Goal: Task Accomplishment & Management: Complete application form

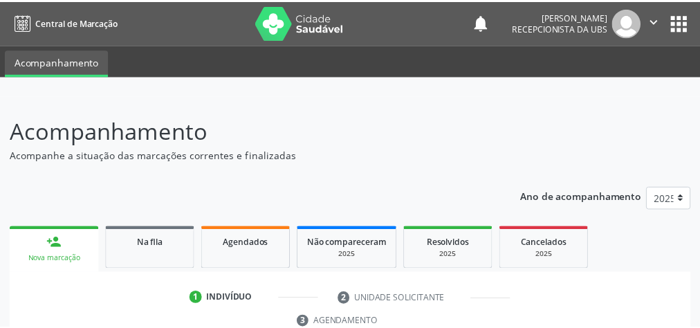
scroll to position [252, 0]
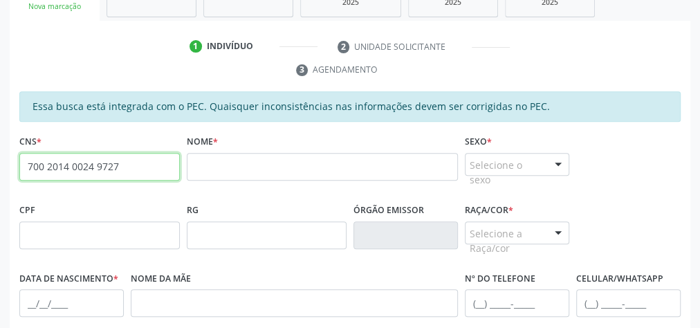
click at [81, 165] on input "700 2014 0024 9727" at bounding box center [99, 167] width 160 height 28
click at [80, 163] on input "700 2014 0024 9727" at bounding box center [99, 167] width 160 height 28
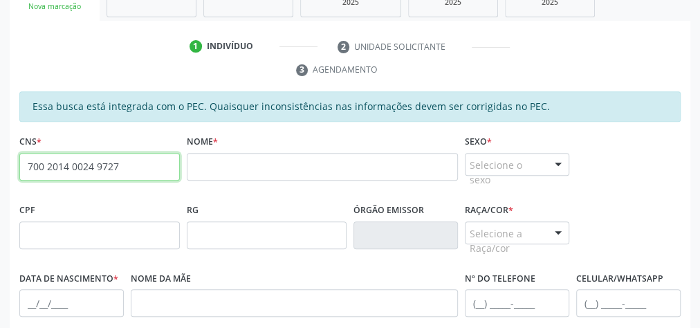
click at [80, 163] on input "700 2014 0024 9727" at bounding box center [99, 167] width 160 height 28
paste input "898 0012 0069 5072"
type input "898 0012 0069 5072"
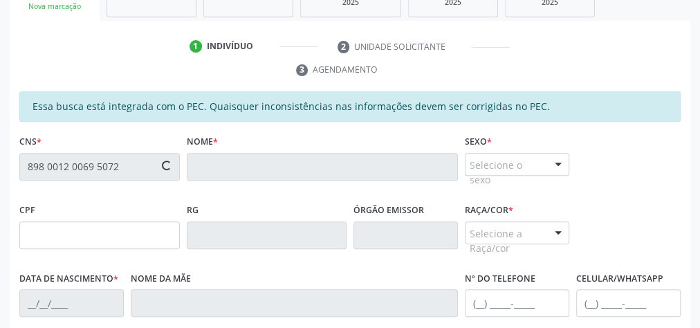
type input "662.090.054-20"
type input "08/[DATE]"
type input "[PERSON_NAME] da Conceiçao"
type input "[PHONE_NUMBER]"
type input "06"
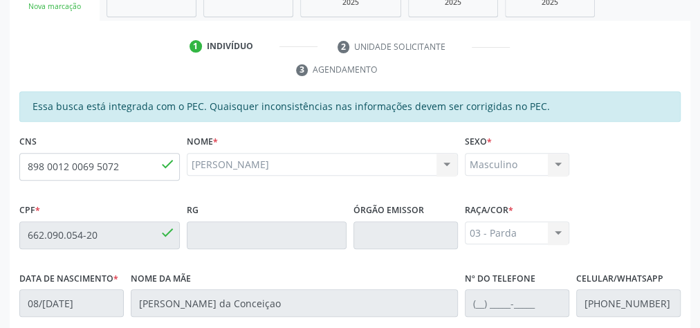
scroll to position [501, 0]
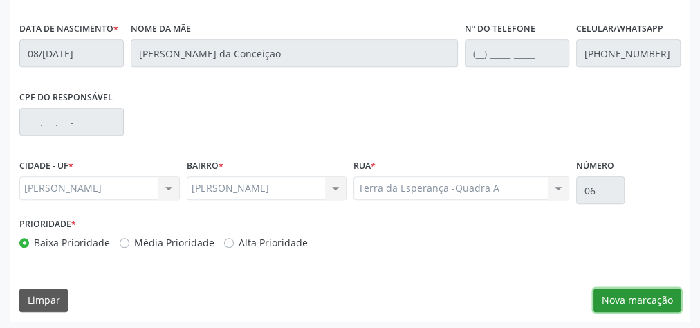
click at [633, 297] on button "Nova marcação" at bounding box center [636, 300] width 87 height 24
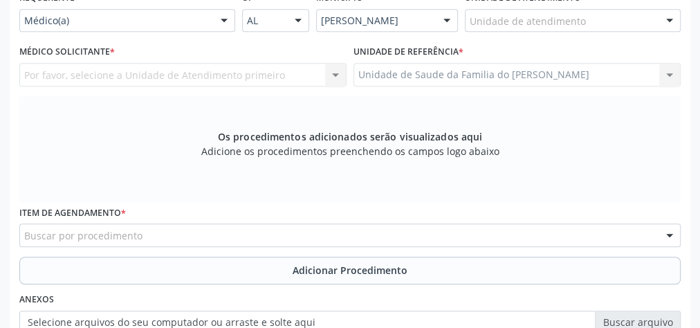
scroll to position [335, 0]
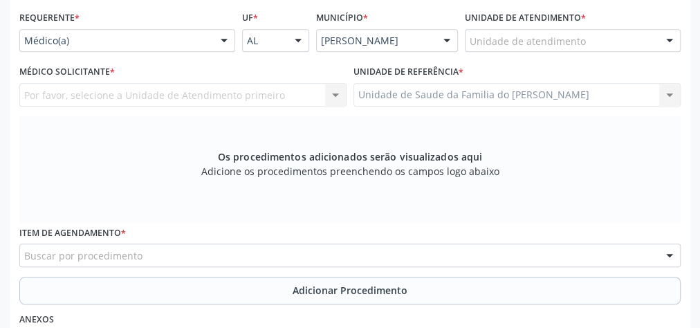
click at [228, 39] on div at bounding box center [224, 42] width 21 height 24
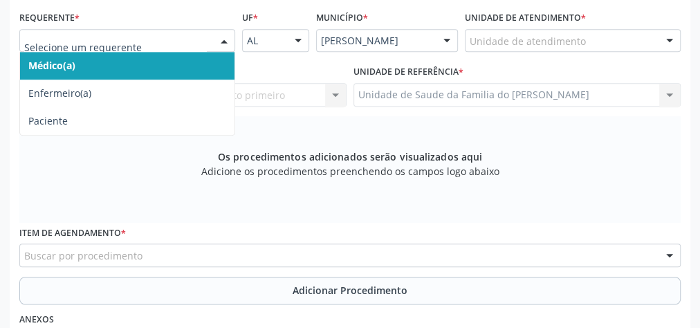
click at [132, 68] on span "Médico(a)" at bounding box center [127, 66] width 214 height 28
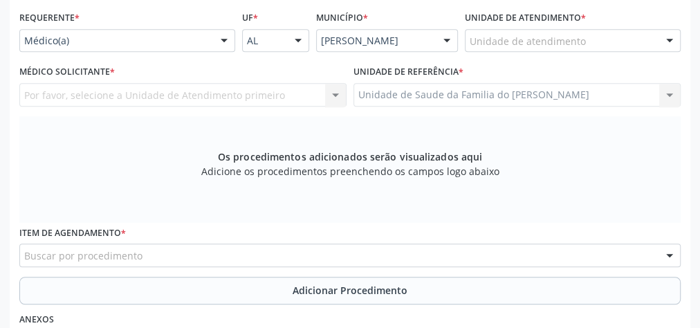
click at [523, 89] on div "Unidade de Saude da Familia do [PERSON_NAME] Unidade de Saude da Familia do [PE…" at bounding box center [516, 95] width 327 height 24
click at [517, 95] on div "Unidade de Saude da Familia do [PERSON_NAME] Unidade de Saude da Familia do [PE…" at bounding box center [516, 95] width 327 height 24
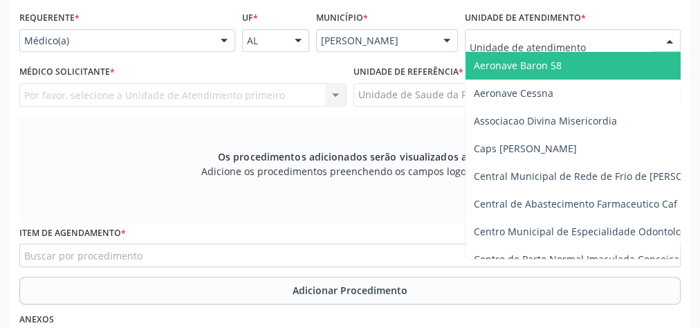
click at [641, 35] on div at bounding box center [573, 41] width 216 height 24
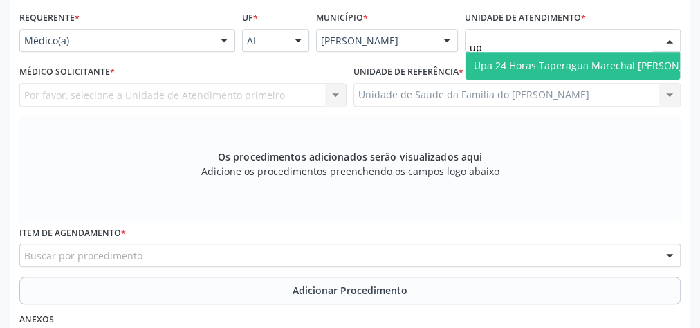
type input "u"
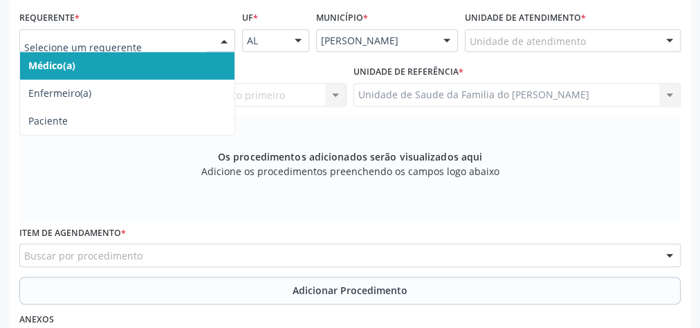
click at [218, 43] on div at bounding box center [224, 42] width 21 height 24
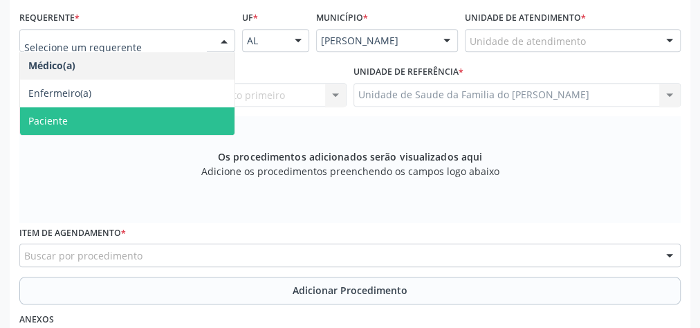
click at [147, 115] on span "Paciente" at bounding box center [127, 121] width 214 height 28
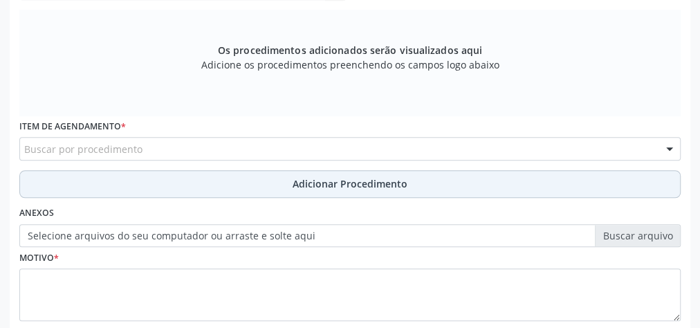
scroll to position [446, 0]
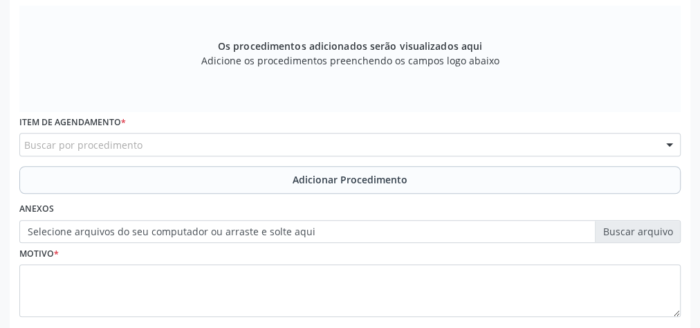
click at [155, 148] on div "Buscar por procedimento" at bounding box center [349, 145] width 661 height 24
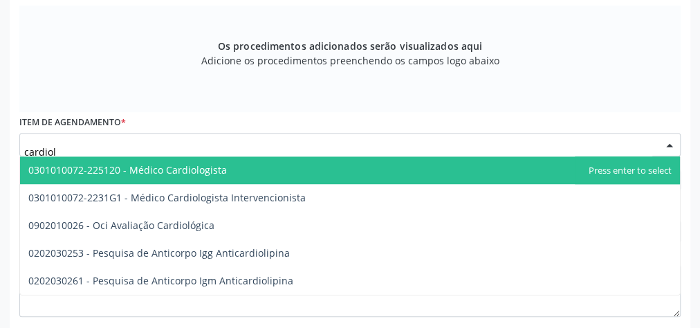
type input "cardiolo"
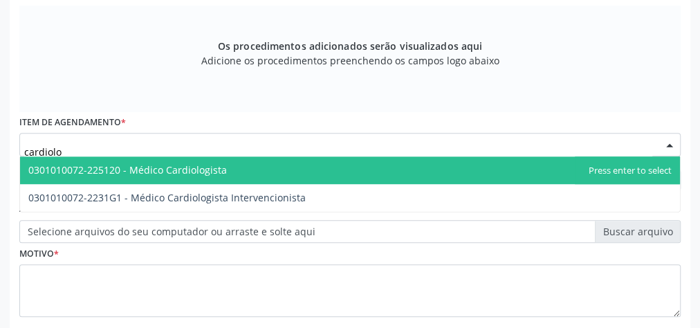
click at [155, 166] on span "0301010072-225120 - Médico Cardiologista" at bounding box center [127, 169] width 198 height 13
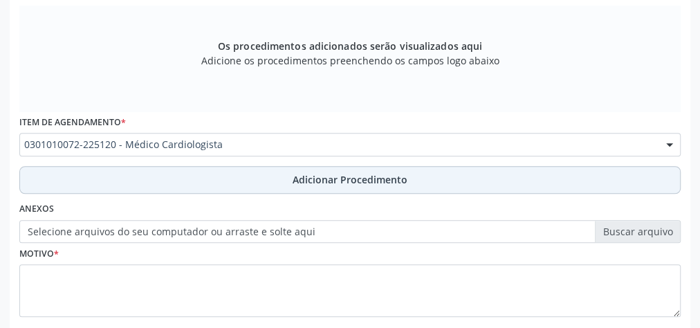
click at [162, 181] on button "Adicionar Procedimento" at bounding box center [349, 180] width 661 height 28
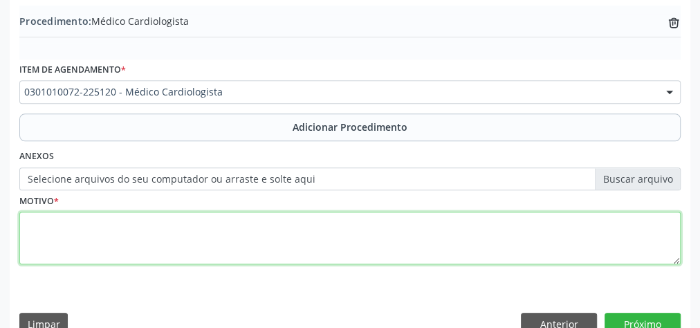
click at [142, 237] on textarea at bounding box center [349, 238] width 661 height 53
click at [32, 221] on textarea "doenca cardiaca hipertensiva" at bounding box center [349, 238] width 661 height 53
click at [89, 223] on textarea "Doenca cardiaca hipertensiva" at bounding box center [349, 238] width 661 height 53
click at [152, 224] on textarea "Doenca cardíaca hipertensiva" at bounding box center [349, 238] width 661 height 53
click at [44, 222] on textarea "Doenca cardíaca hipertensivo" at bounding box center [349, 238] width 661 height 53
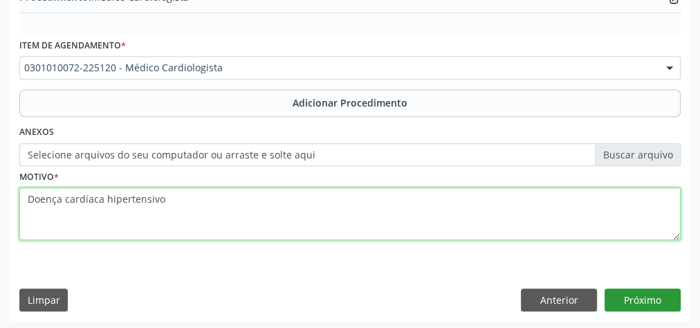
type textarea "Doença cardíaca hipertensivo"
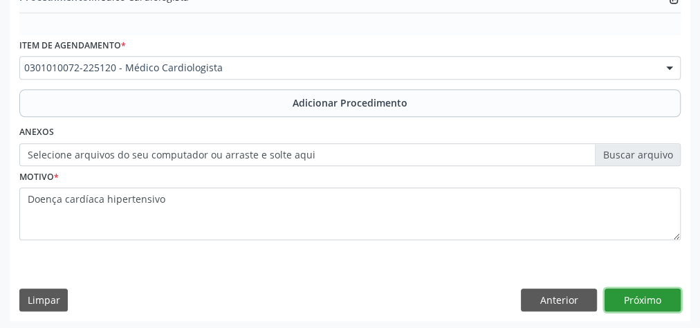
click at [665, 300] on button "Próximo" at bounding box center [642, 300] width 76 height 24
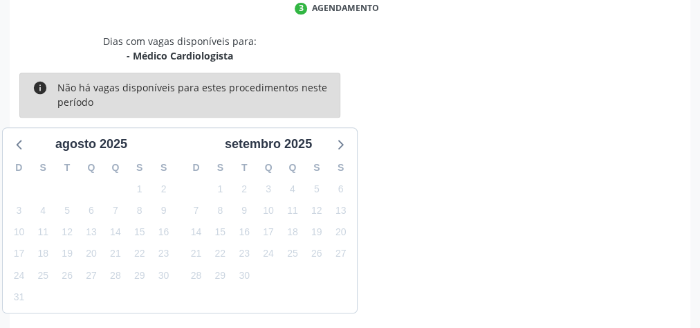
scroll to position [366, 0]
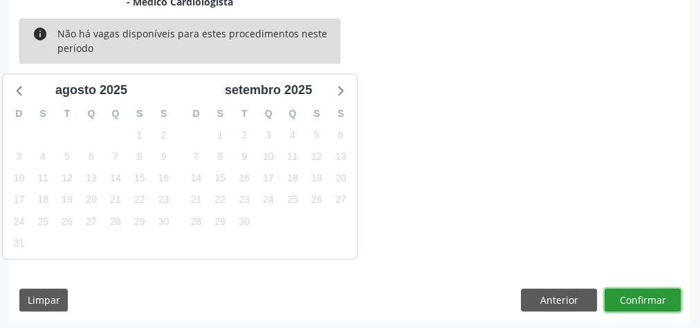
click at [653, 289] on button "Confirmar" at bounding box center [642, 300] width 76 height 24
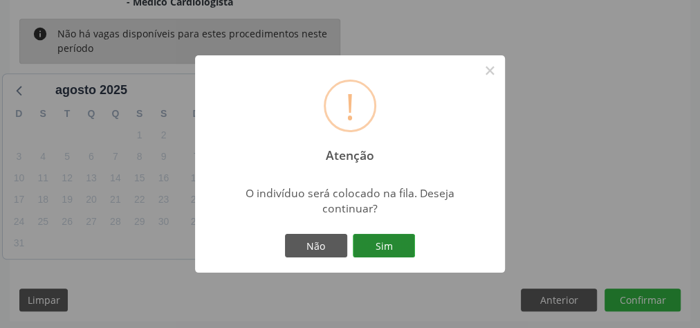
click at [373, 243] on button "Sim" at bounding box center [384, 246] width 62 height 24
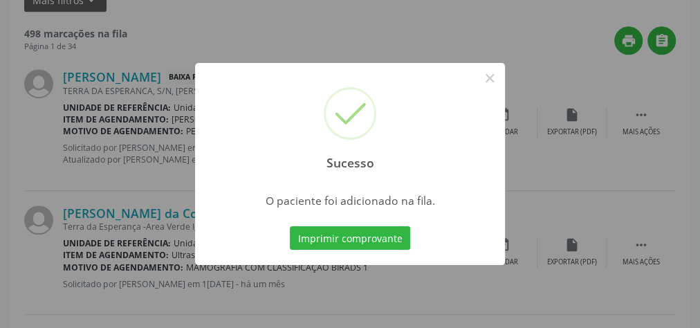
scroll to position [147, 0]
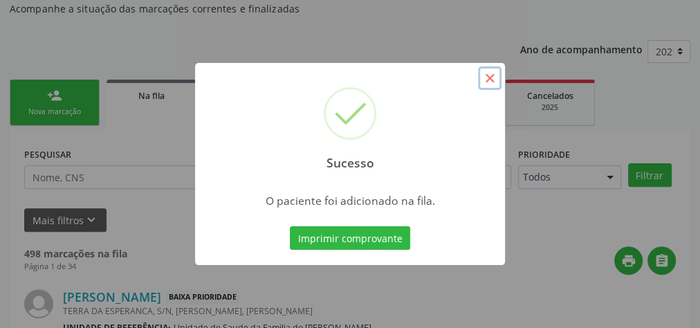
click at [494, 78] on button "×" at bounding box center [490, 78] width 24 height 24
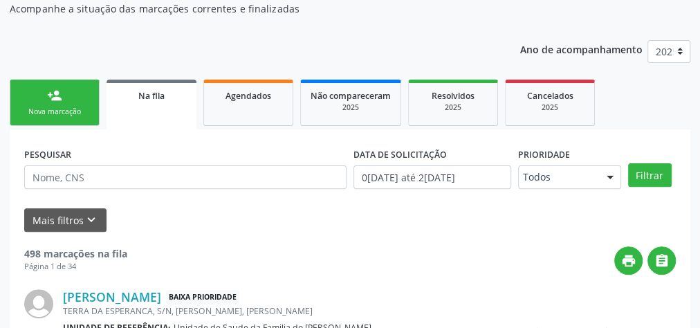
click at [68, 106] on div "Nova marcação" at bounding box center [54, 111] width 69 height 10
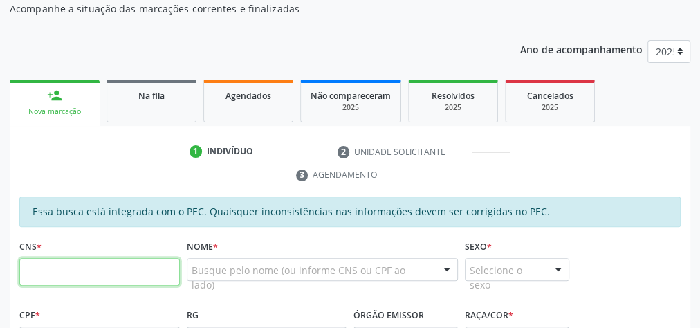
click at [129, 281] on input "text" at bounding box center [99, 272] width 160 height 28
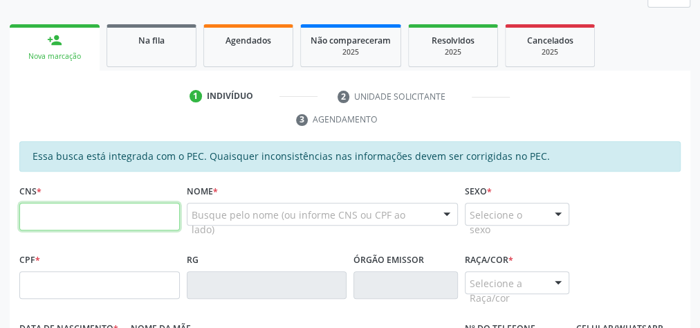
click at [86, 217] on input "text" at bounding box center [99, 217] width 160 height 28
type input "898 0011 3709 1497"
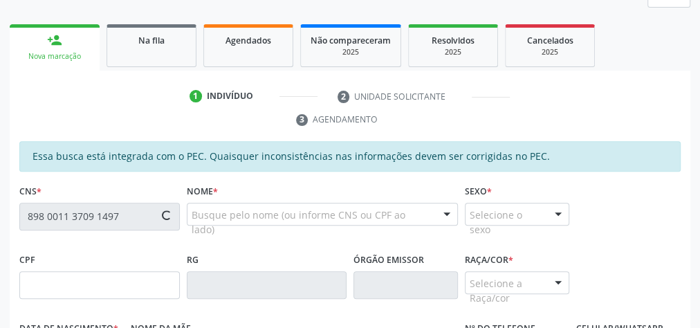
type input "150.206.124-48"
type input "1[DATE]"
type input "[PERSON_NAME]"
type input "[PHONE_NUMBER]"
type input "18"
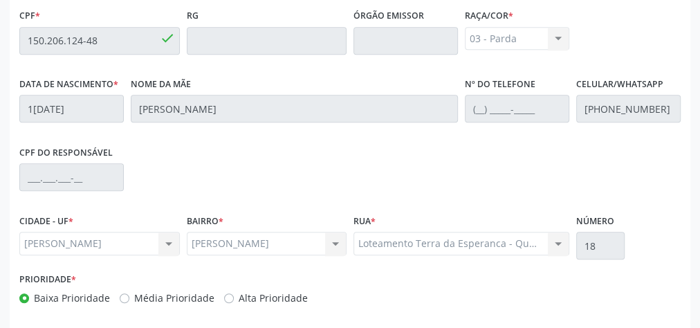
scroll to position [501, 0]
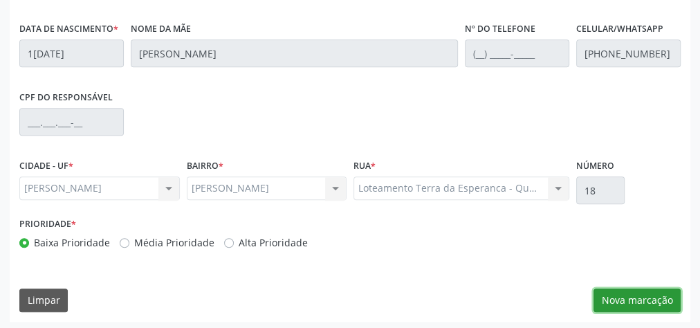
click at [621, 292] on button "Nova marcação" at bounding box center [636, 300] width 87 height 24
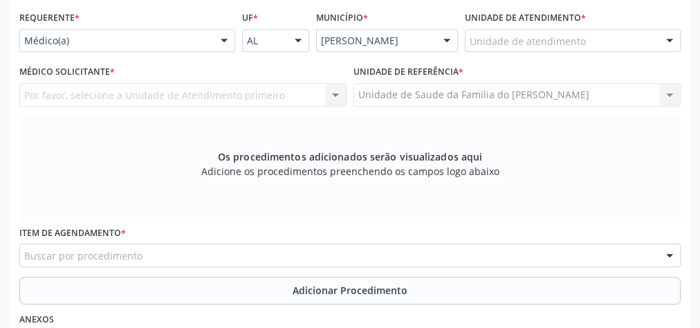
scroll to position [280, 0]
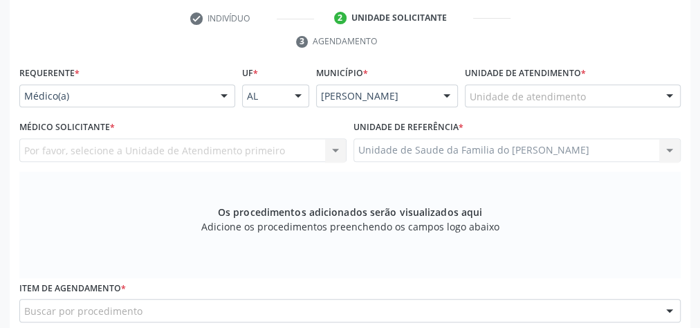
click at [215, 94] on div at bounding box center [224, 97] width 21 height 24
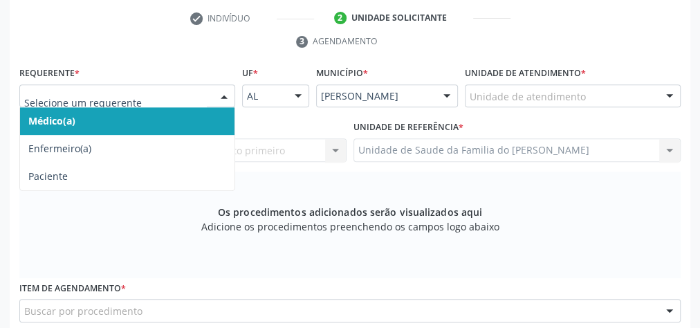
click at [180, 118] on span "Médico(a)" at bounding box center [127, 121] width 214 height 28
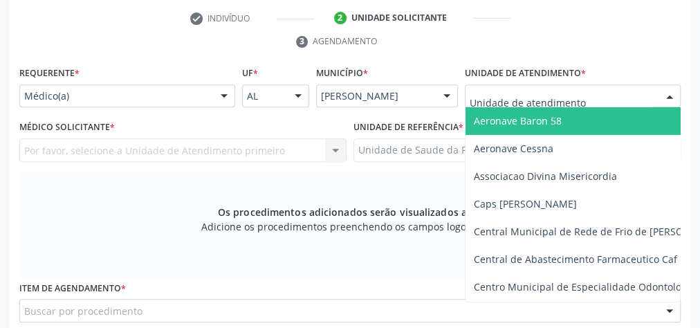
type input "J"
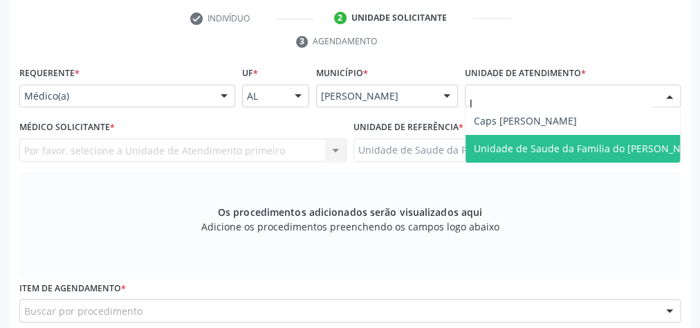
click at [540, 142] on span "Unidade de Saude da Familia do [PERSON_NAME]" at bounding box center [589, 148] width 231 height 13
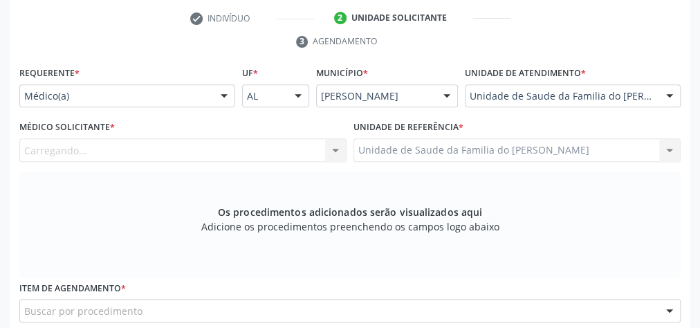
click at [334, 144] on div "Carregando... Nenhum resultado encontrado para: " " Não há nenhuma opção para s…" at bounding box center [182, 150] width 327 height 24
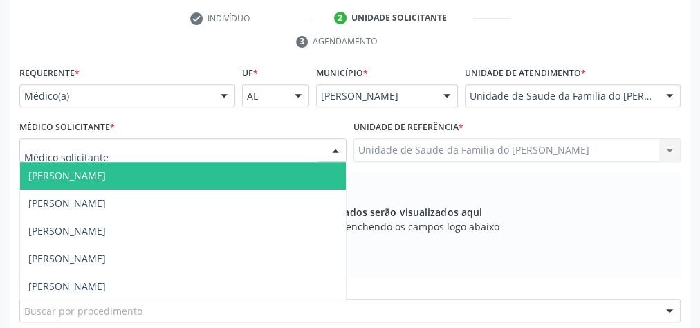
click at [333, 145] on div at bounding box center [335, 151] width 21 height 24
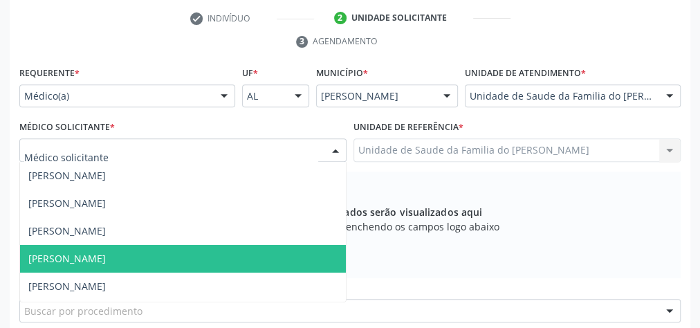
scroll to position [55, 0]
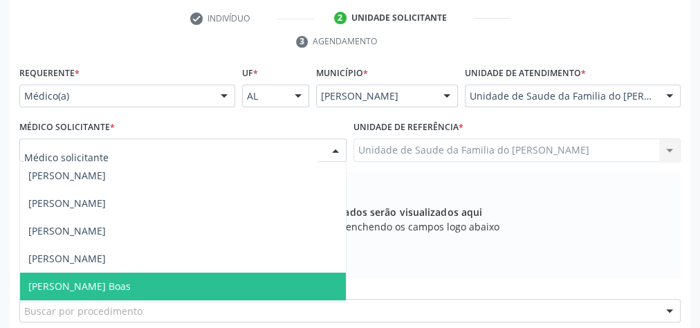
click at [201, 283] on span "[PERSON_NAME] Boas" at bounding box center [183, 286] width 326 height 28
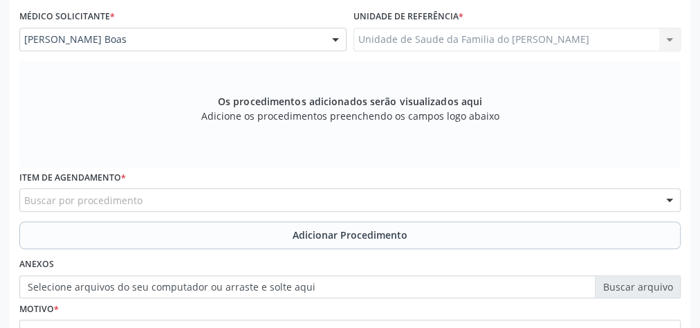
scroll to position [391, 0]
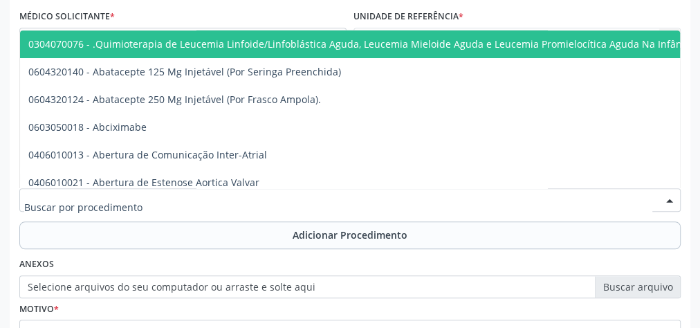
click at [222, 198] on div at bounding box center [349, 200] width 661 height 24
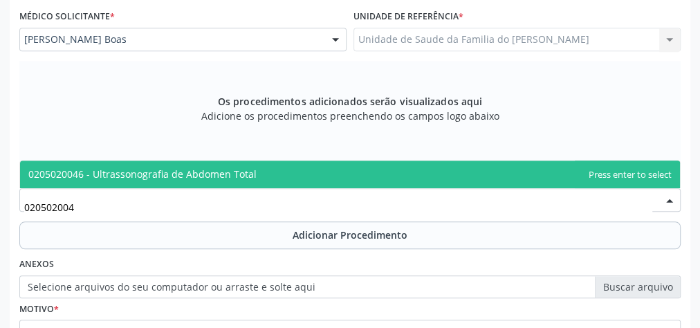
type input "0205020046"
click at [232, 171] on span "0205020046 - Ultrassonografia de Abdomen Total" at bounding box center [142, 173] width 228 height 13
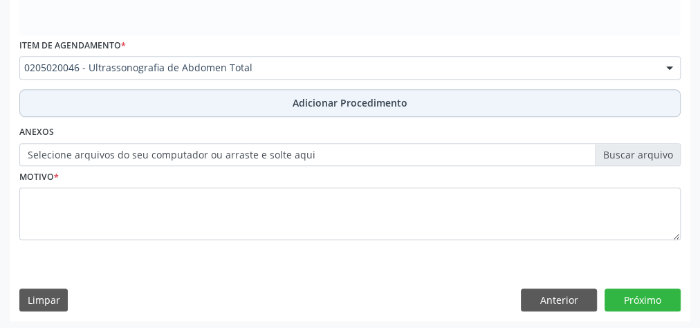
click at [239, 97] on button "Adicionar Procedimento" at bounding box center [349, 103] width 661 height 28
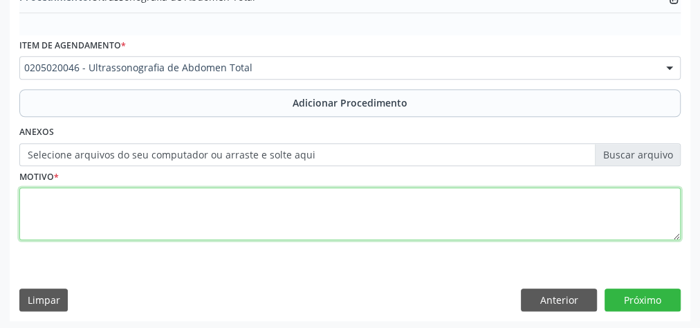
click at [173, 204] on textarea at bounding box center [349, 213] width 661 height 53
type textarea "[PERSON_NAME]"
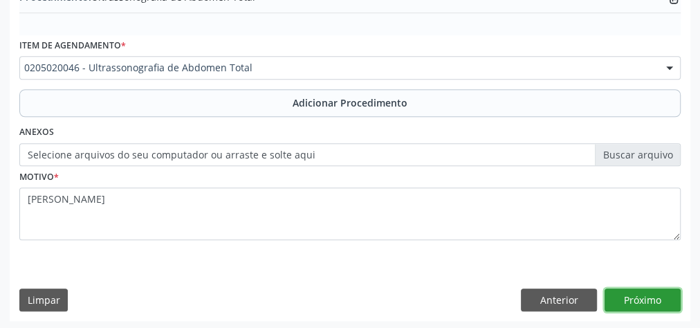
click at [633, 305] on button "Próximo" at bounding box center [642, 300] width 76 height 24
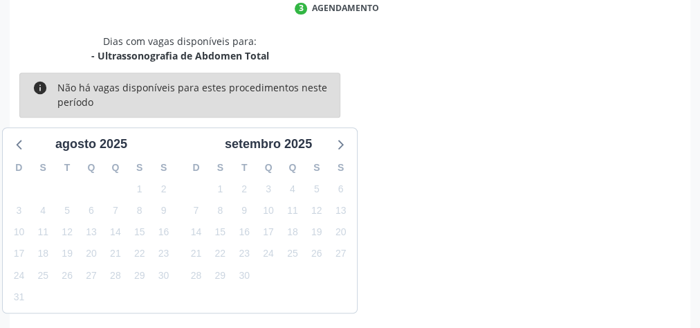
scroll to position [366, 0]
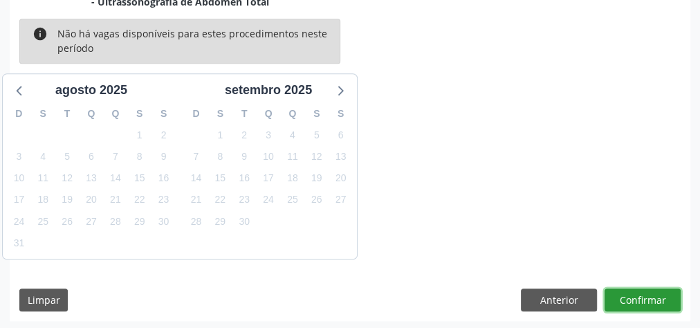
click at [633, 301] on button "Confirmar" at bounding box center [642, 300] width 76 height 24
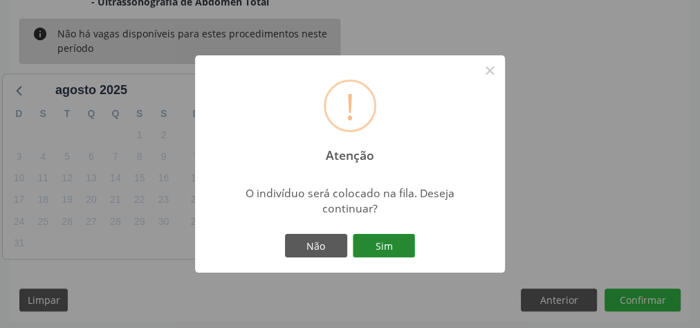
click at [407, 250] on button "Sim" at bounding box center [384, 246] width 62 height 24
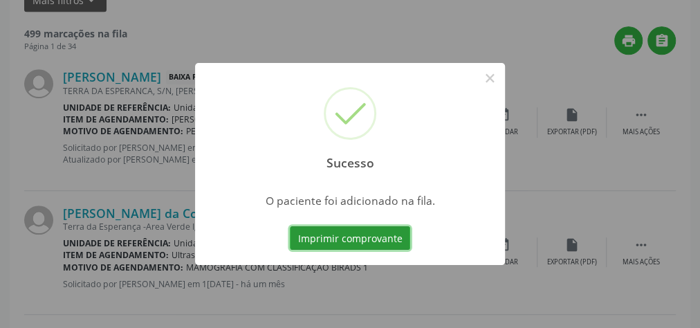
scroll to position [147, 0]
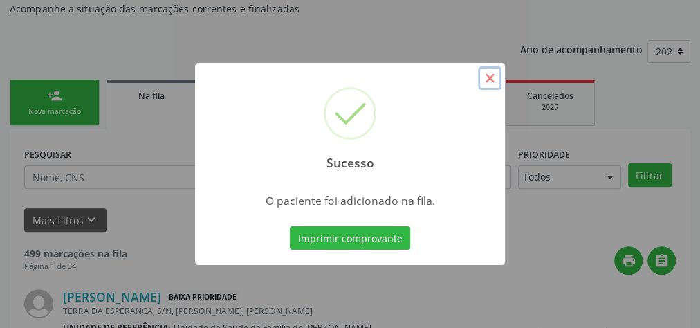
click at [491, 71] on button "×" at bounding box center [490, 78] width 24 height 24
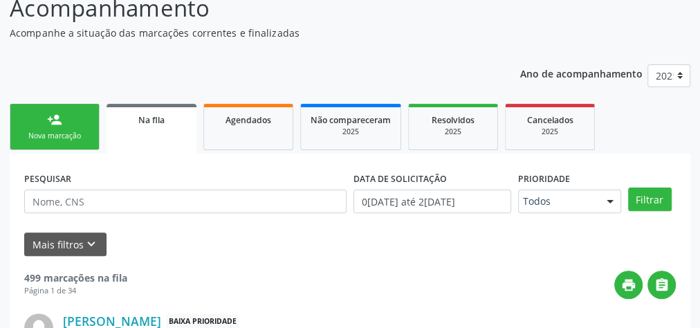
scroll to position [91, 0]
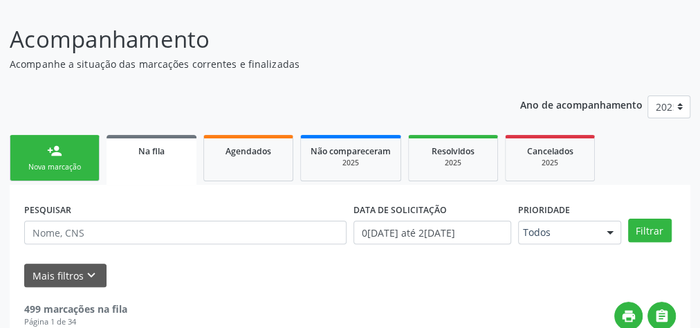
click at [48, 165] on div "Nova marcação" at bounding box center [54, 167] width 69 height 10
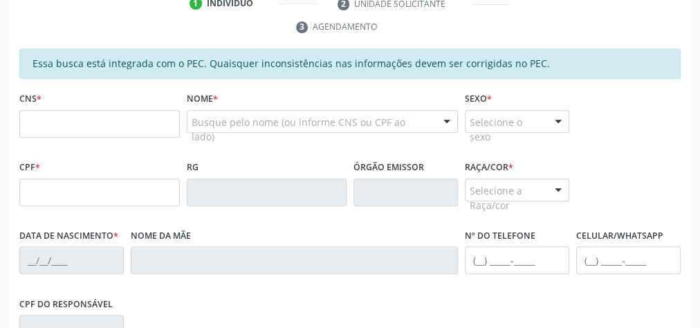
scroll to position [313, 0]
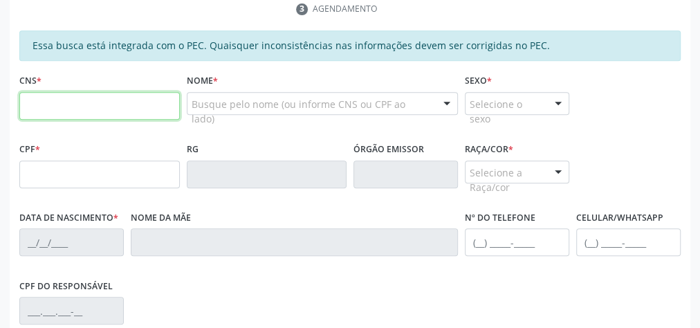
click at [93, 109] on input "text" at bounding box center [99, 106] width 160 height 28
type input "702 6002 9232 9941"
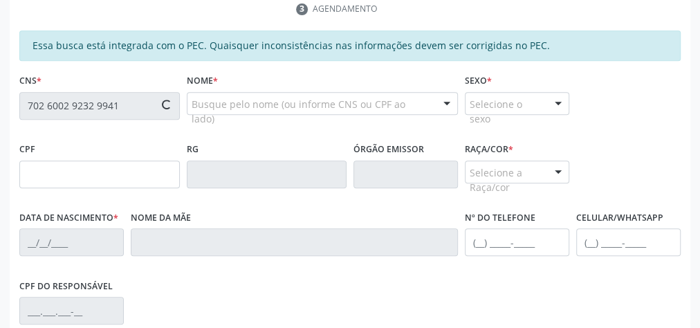
type input "100.352.354-46"
type input "03[DATE]"
type input "[PERSON_NAME]"
type input "[PHONE_NUMBER]"
type input "S/N"
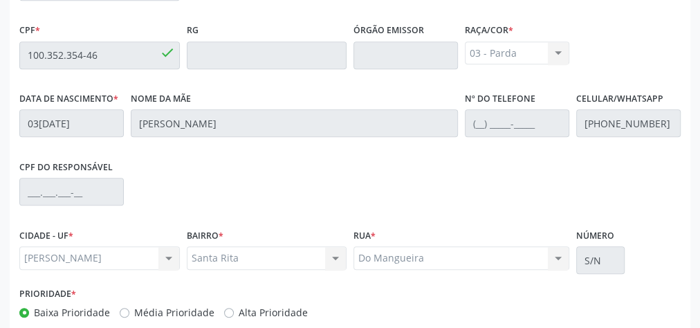
scroll to position [501, 0]
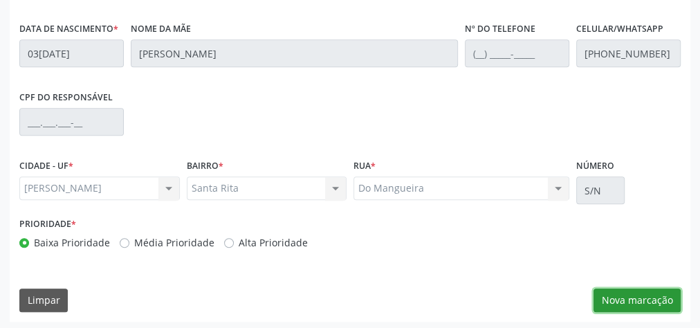
click at [622, 298] on button "Nova marcação" at bounding box center [636, 300] width 87 height 24
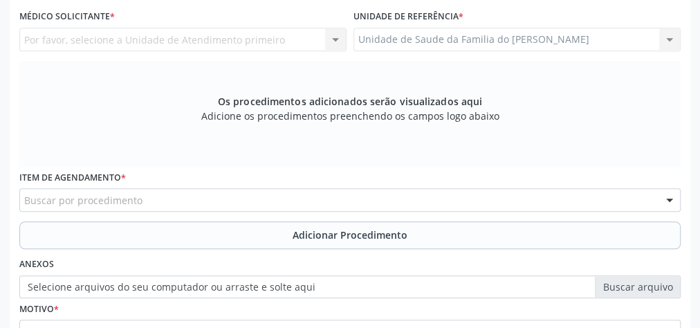
scroll to position [280, 0]
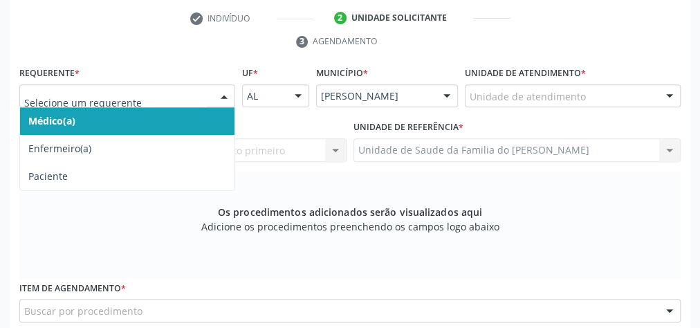
click at [187, 117] on span "Médico(a)" at bounding box center [127, 121] width 214 height 28
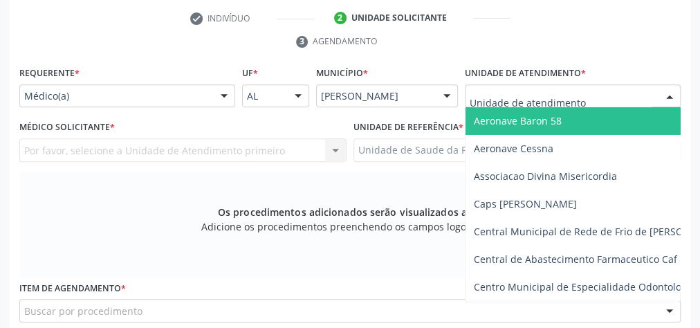
type input "j"
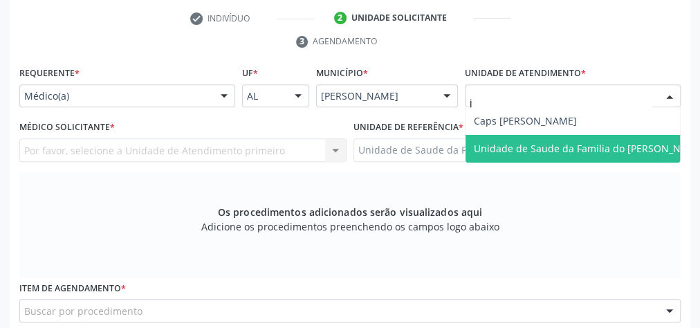
click at [508, 142] on span "Unidade de Saude da Familia do [PERSON_NAME]" at bounding box center [589, 148] width 231 height 13
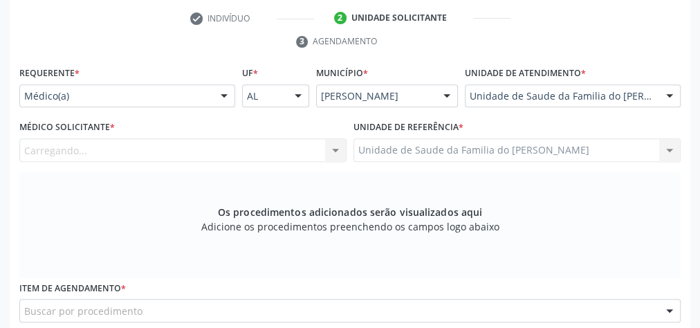
click at [339, 147] on div "Carregando... Nenhum resultado encontrado para: " " Não há nenhuma opção para s…" at bounding box center [182, 150] width 327 height 24
click at [340, 147] on div at bounding box center [335, 151] width 21 height 24
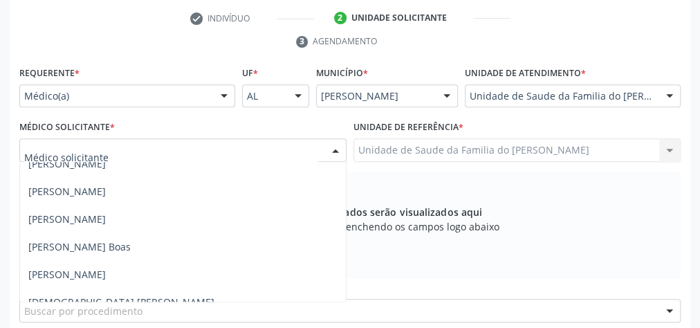
scroll to position [111, 0]
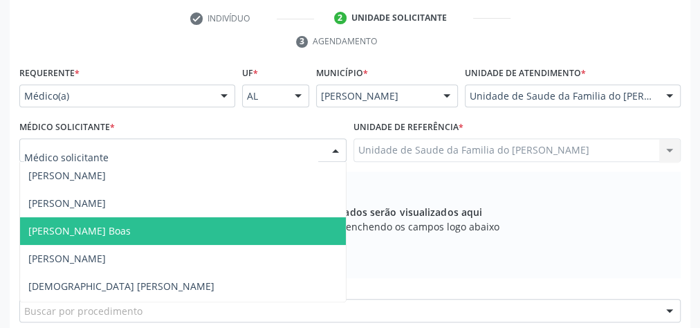
click at [185, 237] on span "[PERSON_NAME] Boas" at bounding box center [183, 231] width 326 height 28
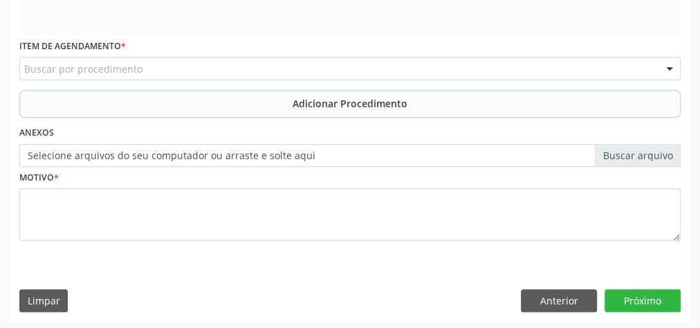
scroll to position [523, 0]
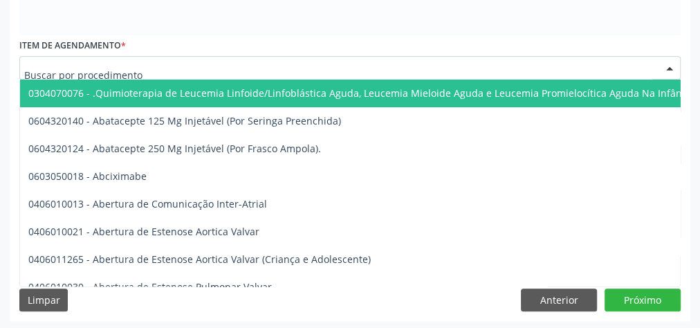
click at [269, 63] on div at bounding box center [349, 68] width 661 height 24
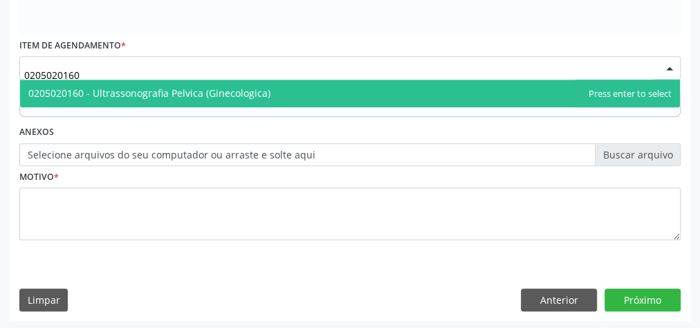
click at [265, 86] on span "0205020160 - Ultrassonografia Pelvica (Ginecologica)" at bounding box center [149, 92] width 242 height 13
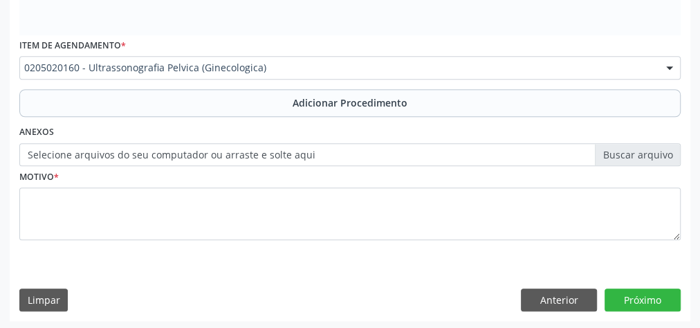
click at [248, 156] on label "Selecione arquivos do seu computador ou arraste e solte aqui" at bounding box center [349, 155] width 661 height 24
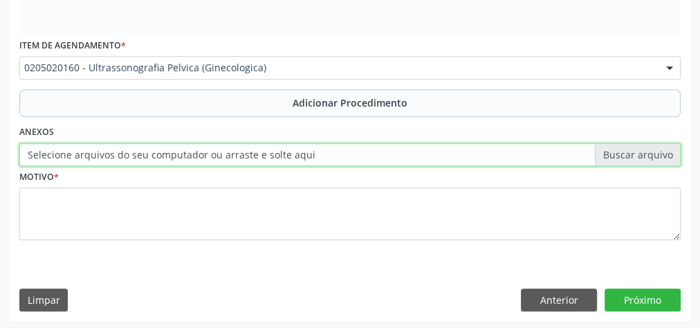
click at [248, 156] on input "Selecione arquivos do seu computador ou arraste e solte aqui" at bounding box center [349, 155] width 661 height 24
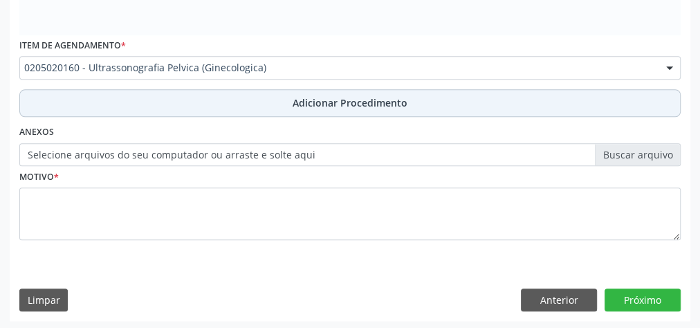
click at [357, 98] on span "Adicionar Procedimento" at bounding box center [349, 102] width 115 height 15
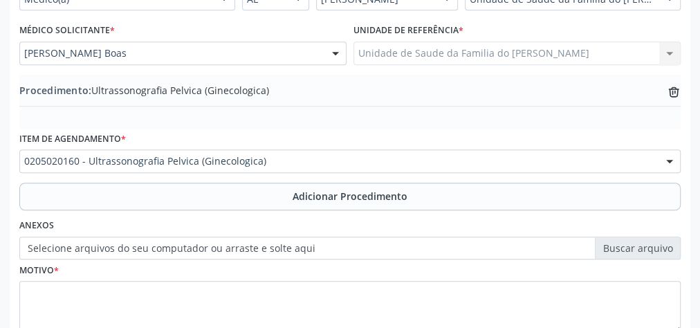
scroll to position [360, 0]
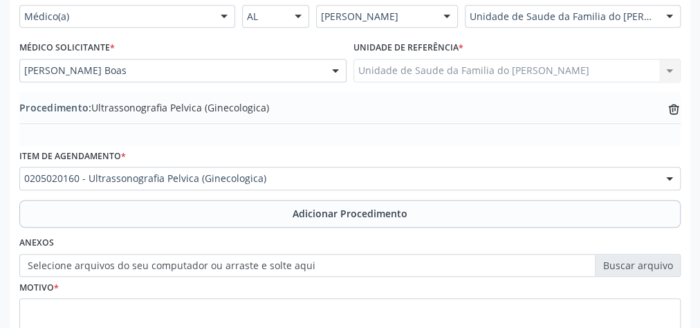
click at [225, 184] on div "0205020160 - Ultrassonografia Pelvica (Ginecologica)" at bounding box center [349, 179] width 661 height 24
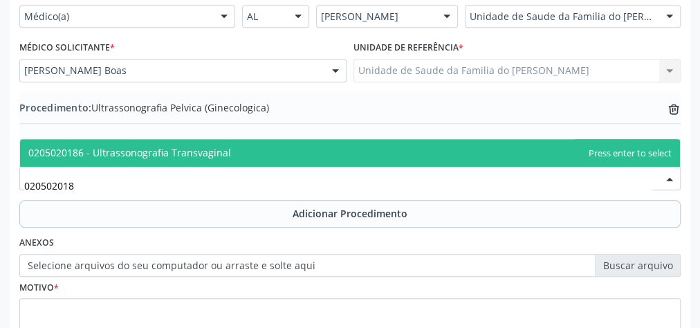
type input "0205020186"
click at [229, 152] on span "0205020186 - Ultrassonografia Transvaginal" at bounding box center [350, 153] width 660 height 28
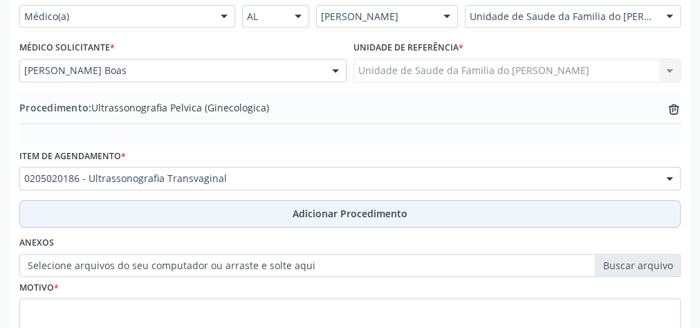
click at [281, 214] on button "Adicionar Procedimento" at bounding box center [349, 214] width 661 height 28
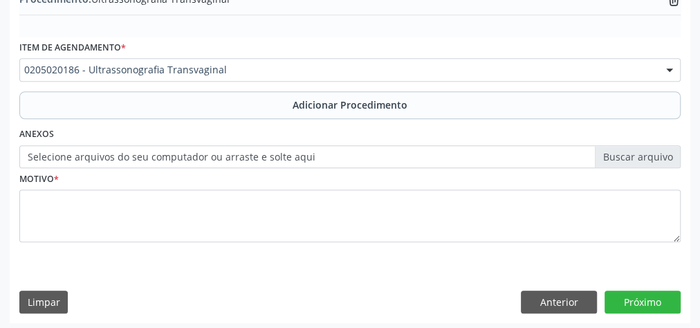
scroll to position [507, 0]
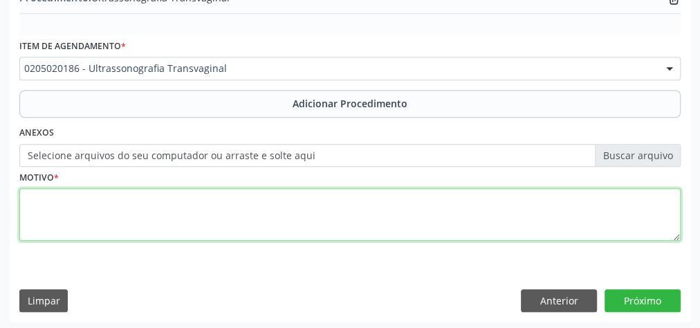
click at [229, 205] on textarea at bounding box center [349, 214] width 661 height 53
click at [53, 197] on textarea "OVARIO POLICISTICO" at bounding box center [349, 214] width 661 height 53
click at [92, 202] on textarea "OVÁRIO POLICISTICO" at bounding box center [349, 214] width 661 height 53
type textarea "OVÁRIO POLICISTICO"
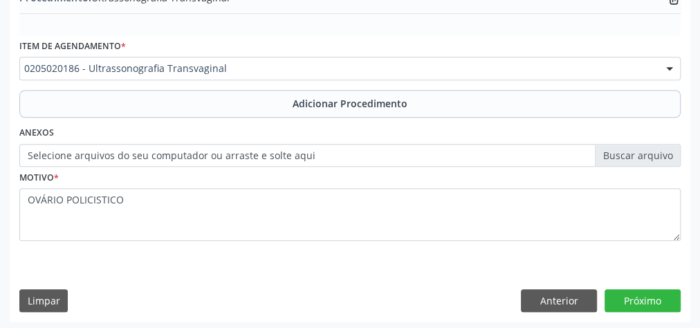
drag, startPoint x: 93, startPoint y: 200, endPoint x: 321, endPoint y: 260, distance: 236.0
click at [321, 260] on div "Requerente * Médico(a) Médico(a) Enfermeiro(a) Paciente Nenhum resultado encont…" at bounding box center [350, 78] width 680 height 485
click at [622, 298] on button "Próximo" at bounding box center [642, 301] width 76 height 24
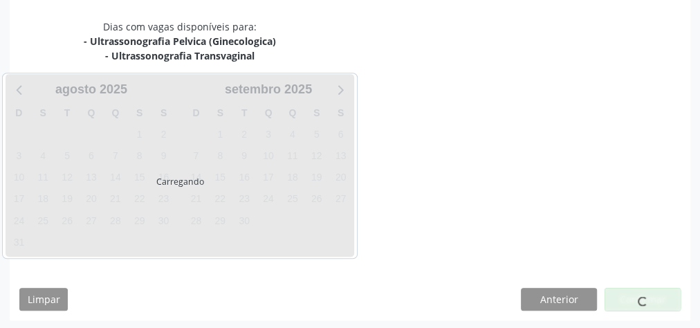
scroll to position [381, 0]
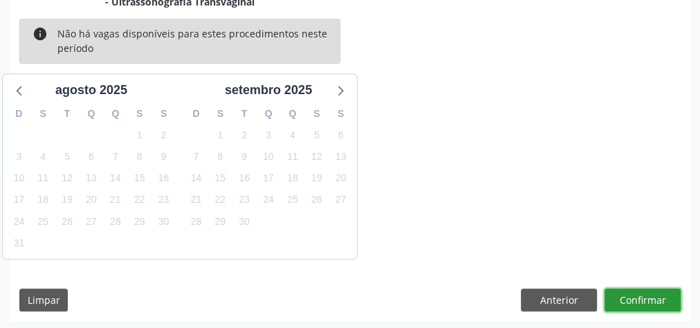
click at [622, 298] on button "Confirmar" at bounding box center [642, 300] width 76 height 24
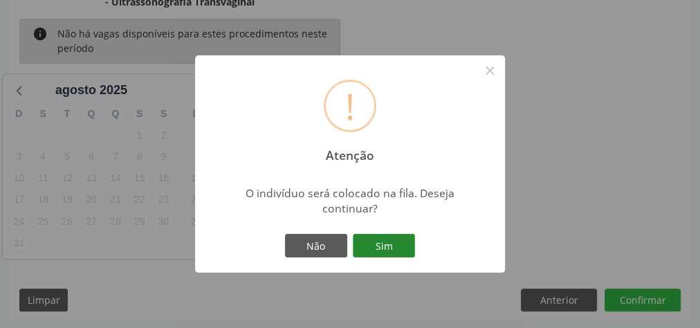
click at [389, 248] on button "Sim" at bounding box center [384, 246] width 62 height 24
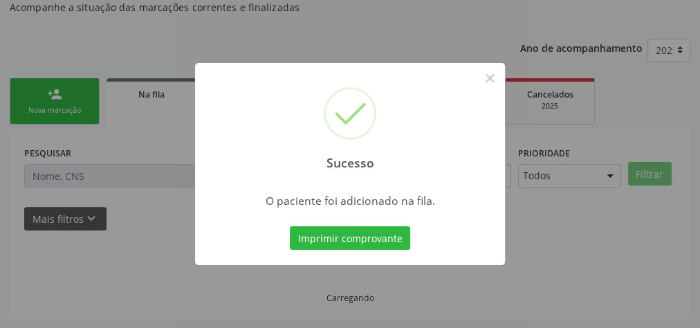
scroll to position [147, 0]
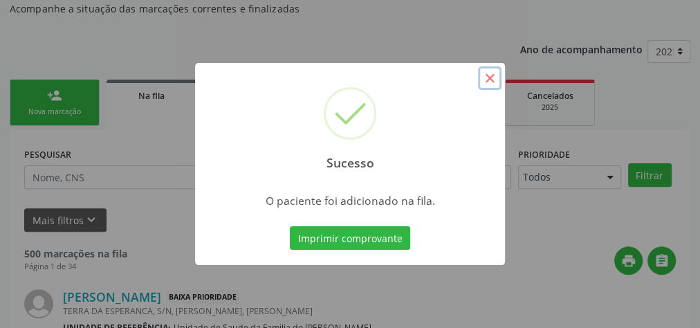
click at [488, 80] on button "×" at bounding box center [490, 78] width 24 height 24
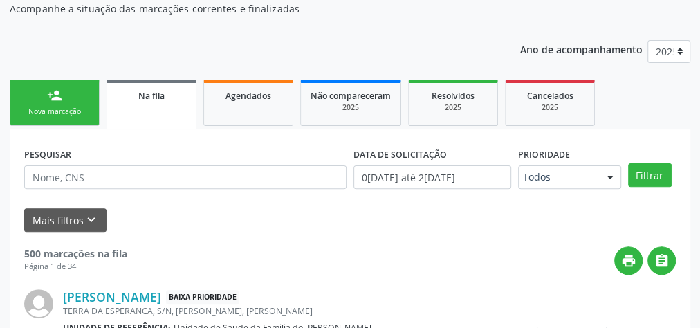
click at [59, 110] on div "Nova marcação" at bounding box center [54, 111] width 69 height 10
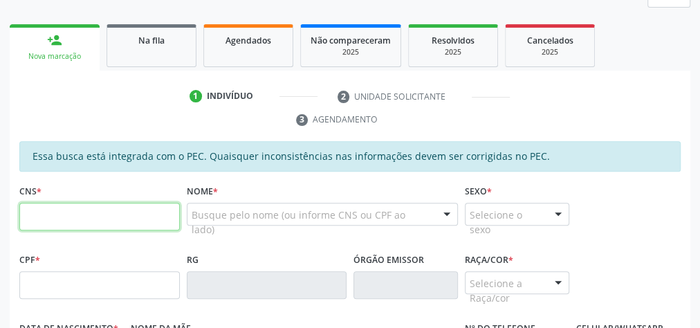
click at [86, 216] on fieldset "CNS *" at bounding box center [99, 210] width 160 height 59
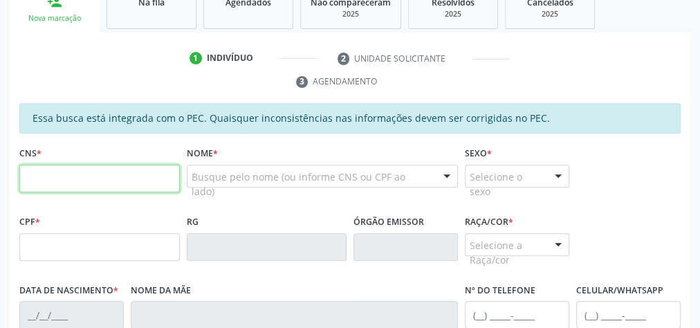
scroll to position [257, 0]
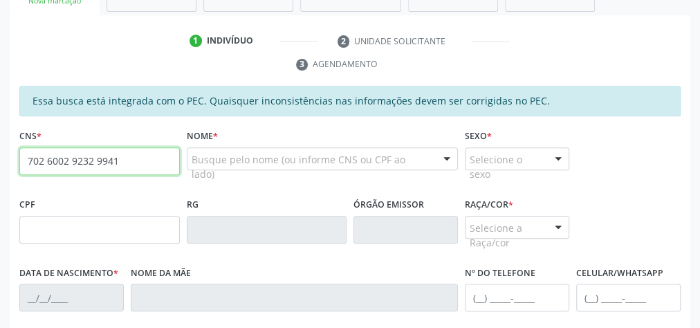
type input "702 6002 9232 9941"
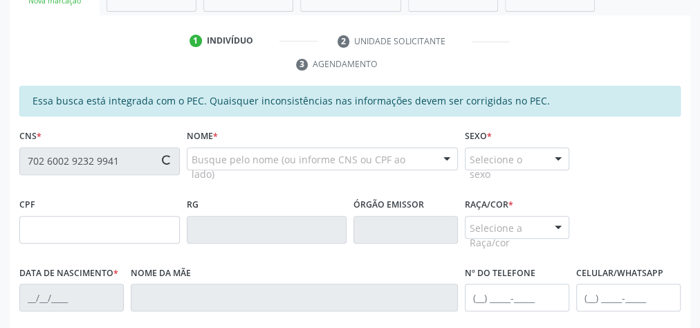
type input "100.352.354-46"
type input "03[DATE]"
type input "[PERSON_NAME]"
type input "[PHONE_NUMBER]"
type input "S/N"
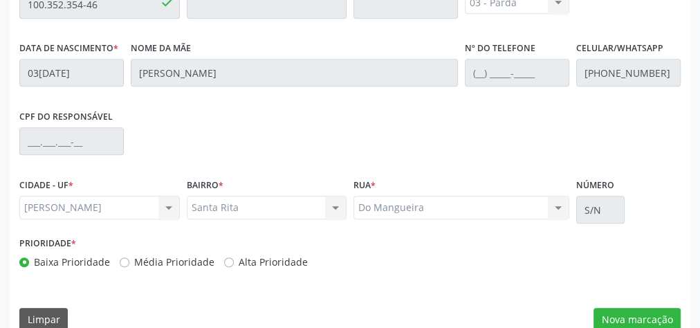
scroll to position [335, 0]
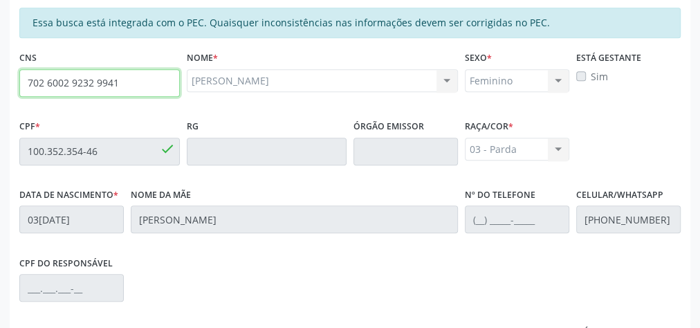
click at [75, 84] on input "702 6002 9232 9941" at bounding box center [99, 83] width 160 height 28
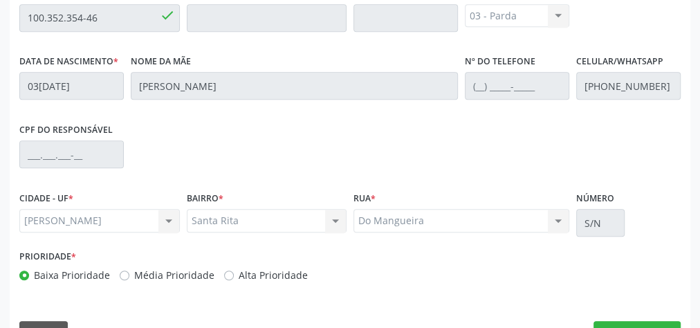
scroll to position [501, 0]
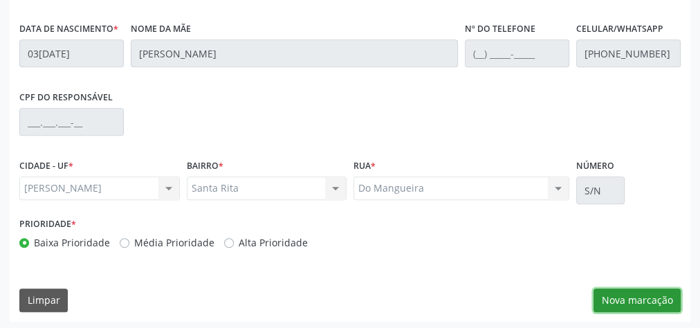
click at [632, 299] on button "Nova marcação" at bounding box center [636, 300] width 87 height 24
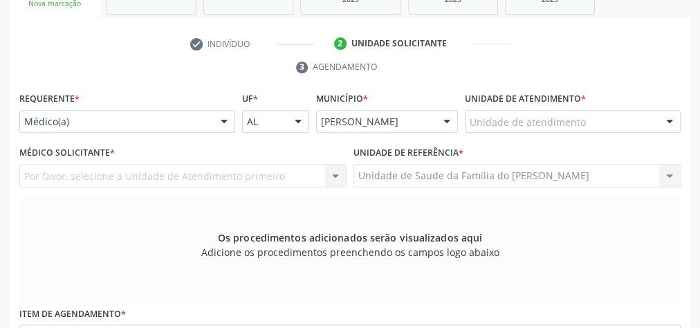
scroll to position [246, 0]
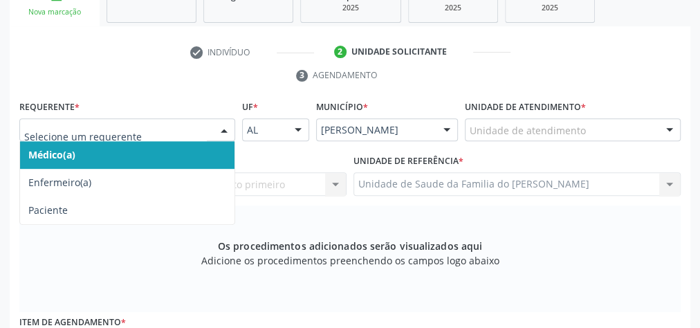
click at [218, 123] on div at bounding box center [224, 131] width 21 height 24
click at [198, 149] on span "Médico(a)" at bounding box center [127, 155] width 214 height 28
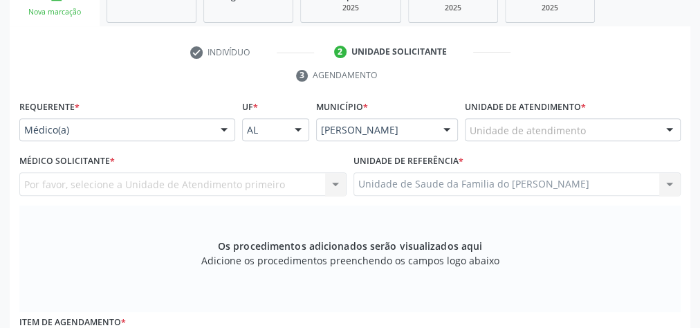
click at [582, 130] on div "Unidade de atendimento" at bounding box center [573, 130] width 216 height 24
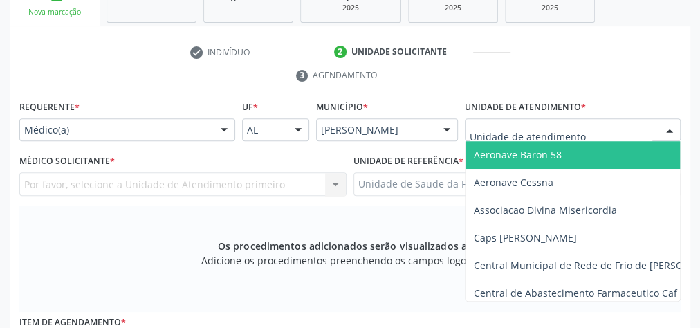
type input "J"
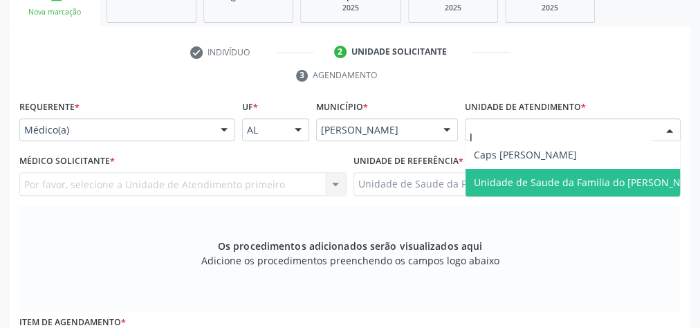
click at [583, 178] on span "Unidade de Saude da Familia do [PERSON_NAME]" at bounding box center [589, 182] width 231 height 13
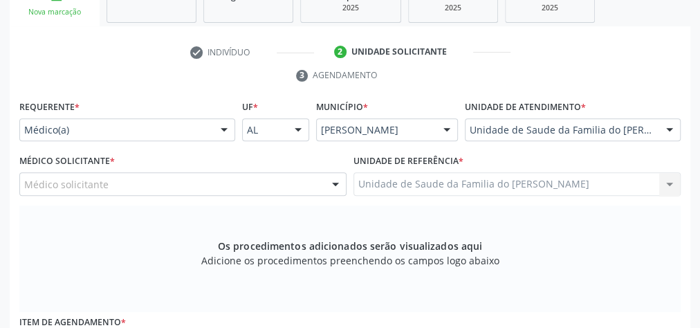
click at [330, 180] on div at bounding box center [335, 185] width 21 height 24
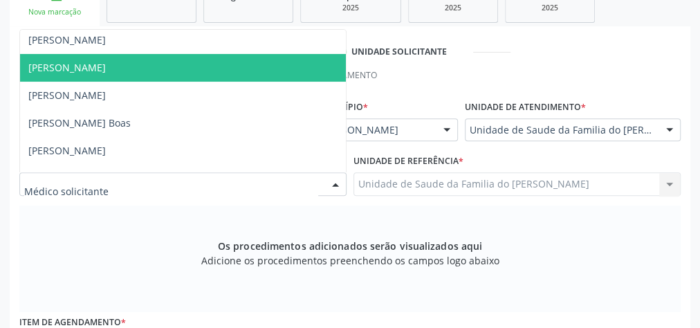
scroll to position [111, 0]
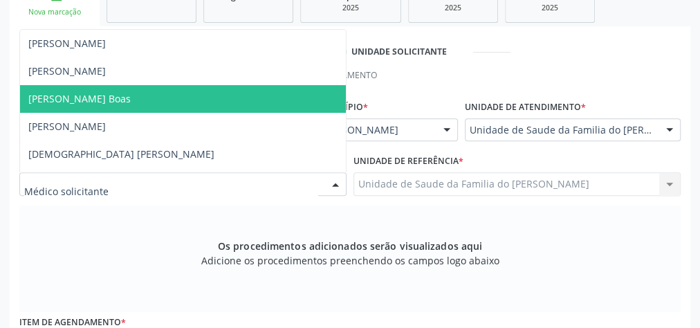
click at [214, 93] on span "[PERSON_NAME] Boas" at bounding box center [183, 99] width 326 height 28
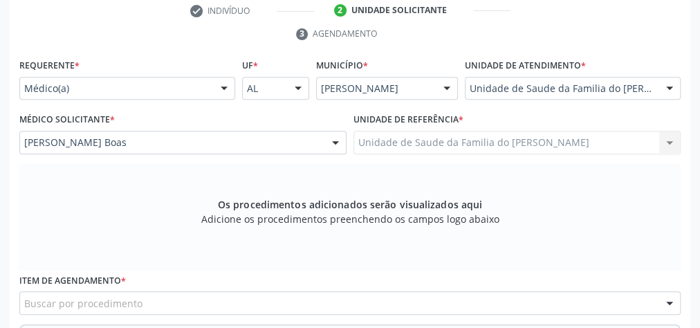
scroll to position [357, 0]
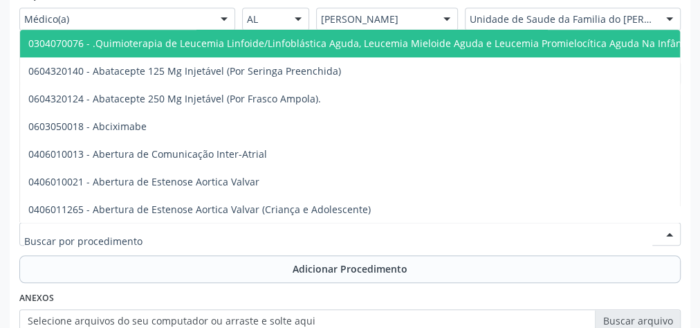
click at [194, 236] on div at bounding box center [349, 234] width 661 height 24
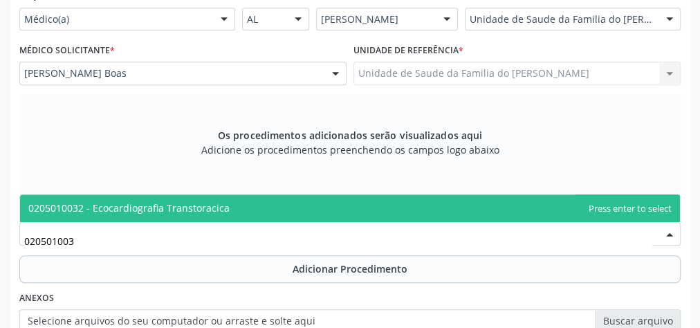
type input "0205010032"
click at [194, 214] on span "0205010032 - Ecocardiografia Transtoracica" at bounding box center [350, 208] width 660 height 28
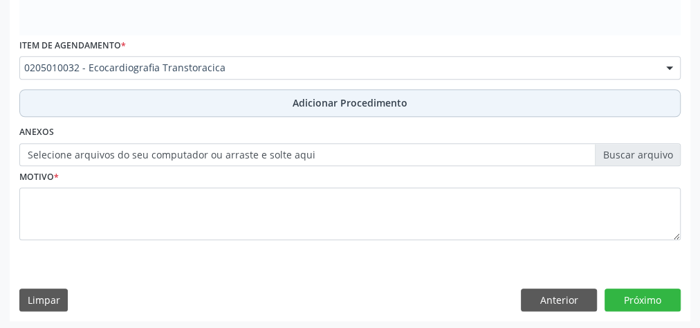
click at [240, 95] on button "Adicionar Procedimento" at bounding box center [349, 103] width 661 height 28
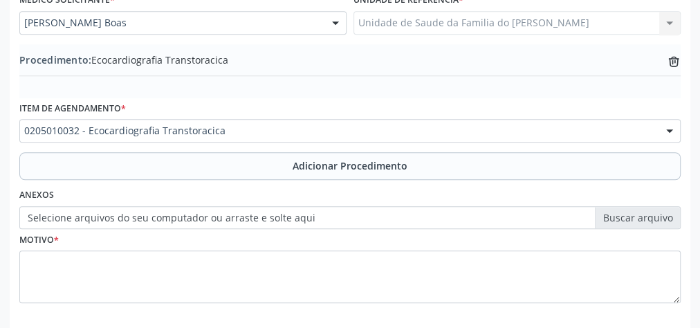
scroll to position [470, 0]
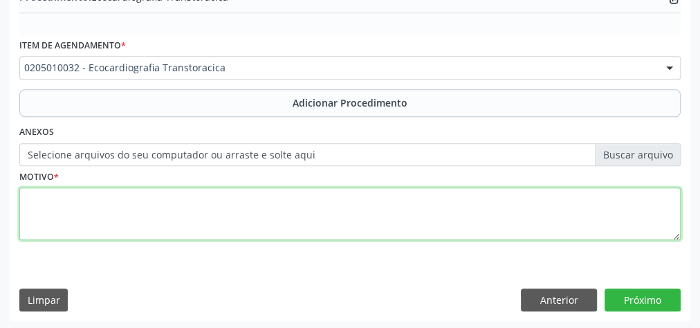
click at [229, 223] on textarea at bounding box center [349, 213] width 661 height 53
click at [67, 197] on textarea "AVALIACAO CLINICA" at bounding box center [349, 213] width 661 height 53
click at [91, 198] on textarea "AVALIAÇÃO CLINICA" at bounding box center [349, 213] width 661 height 53
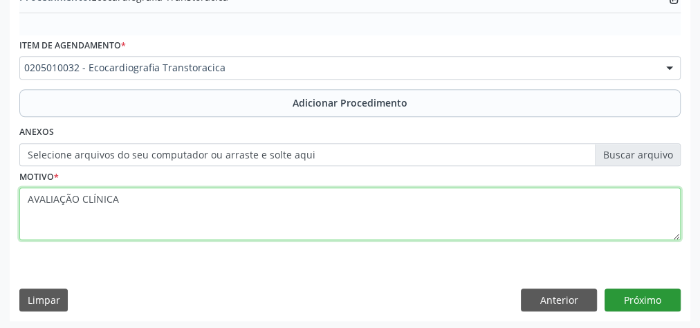
type textarea "AVALIAÇÃO CLÍNICA"
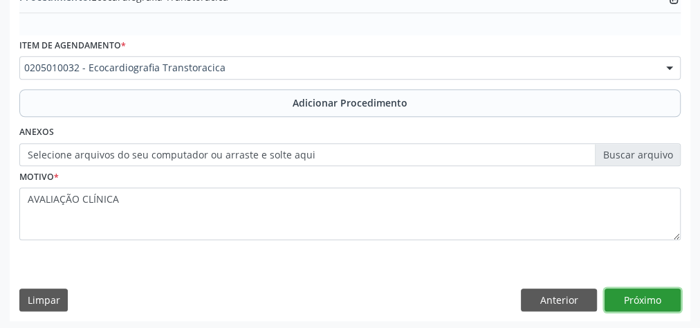
click at [649, 297] on button "Próximo" at bounding box center [642, 300] width 76 height 24
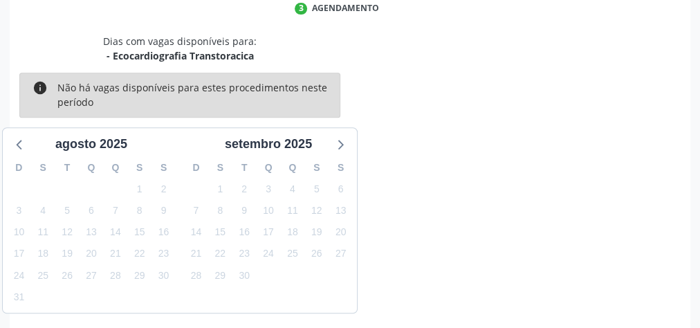
scroll to position [366, 0]
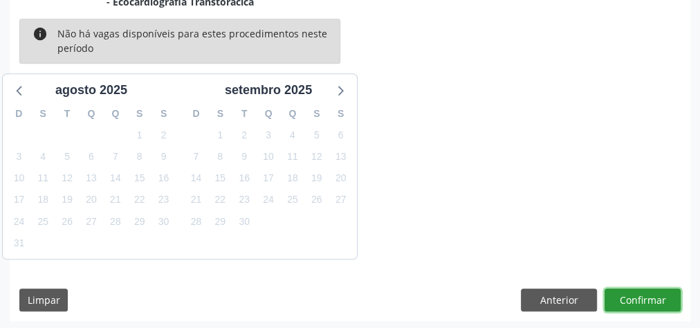
click at [649, 297] on button "Confirmar" at bounding box center [642, 300] width 76 height 24
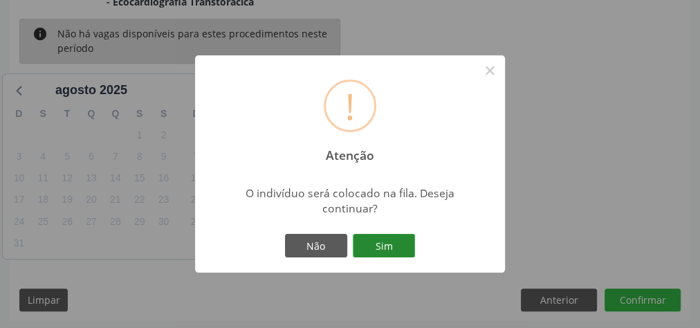
click at [380, 246] on button "Sim" at bounding box center [384, 246] width 62 height 24
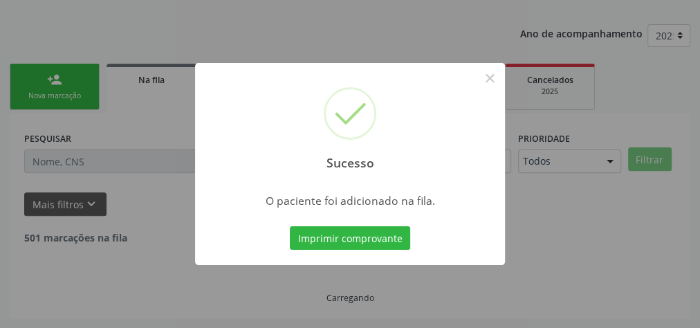
scroll to position [147, 0]
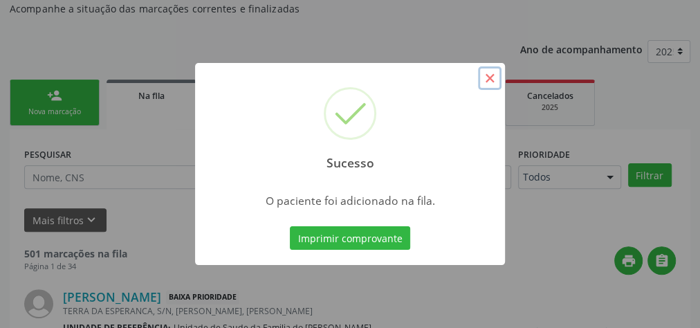
click at [483, 80] on button "×" at bounding box center [490, 78] width 24 height 24
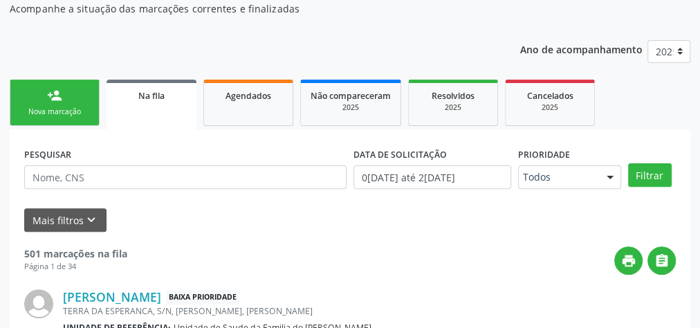
scroll to position [36, 0]
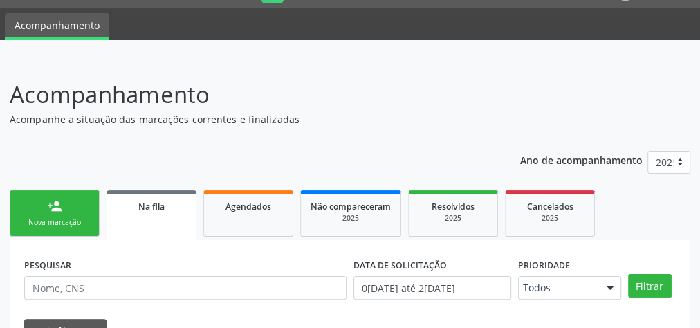
click at [158, 210] on span "Na fila" at bounding box center [151, 207] width 26 height 12
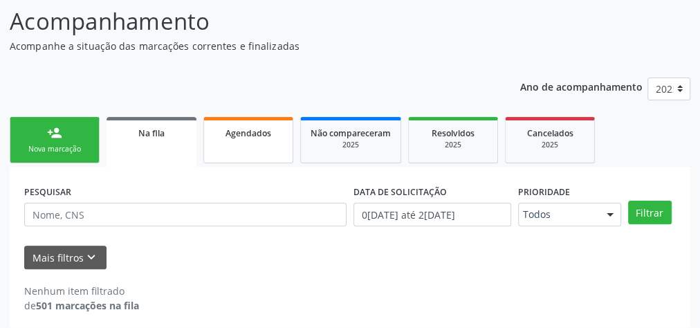
scroll to position [117, 0]
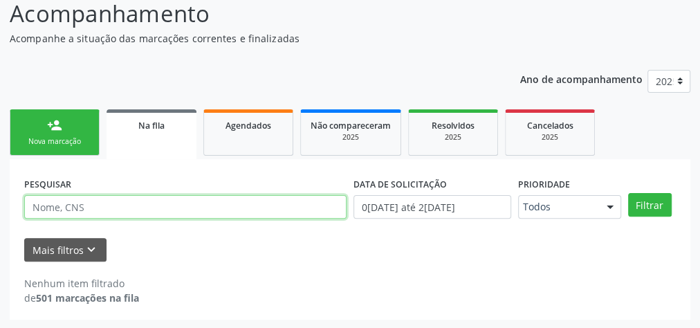
paste input "702 6002 9232 9941"
type input "702 6002 9232 9941"
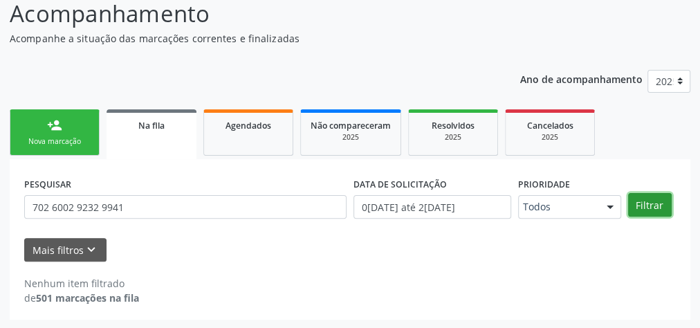
click at [661, 205] on button "Filtrar" at bounding box center [650, 205] width 44 height 24
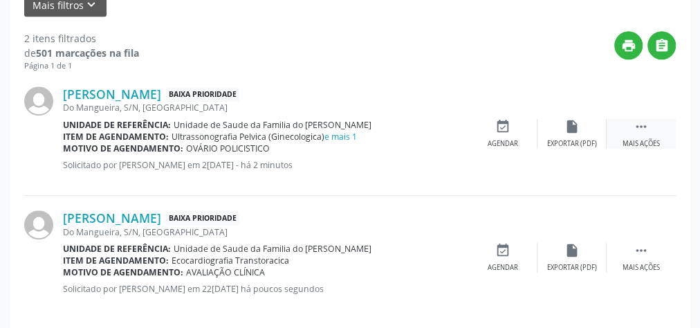
scroll to position [375, 0]
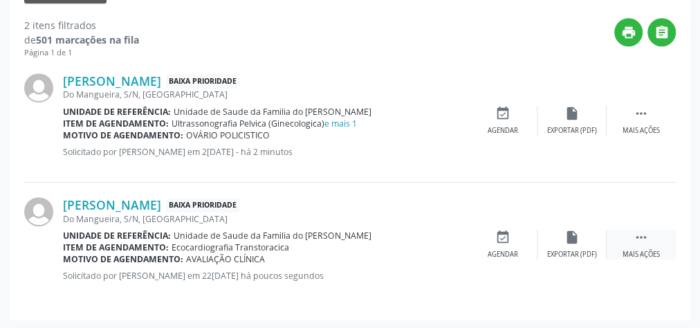
click at [642, 244] on div " Mais ações" at bounding box center [640, 245] width 69 height 30
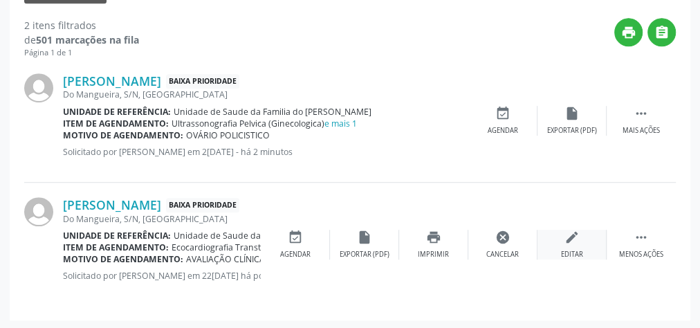
click at [572, 250] on div "Editar" at bounding box center [572, 255] width 22 height 10
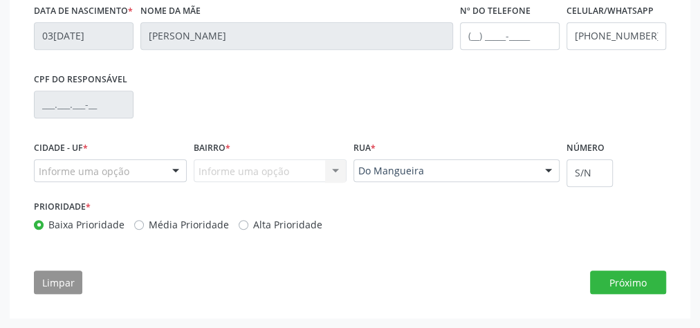
scroll to position [579, 0]
click at [172, 165] on div at bounding box center [175, 172] width 21 height 24
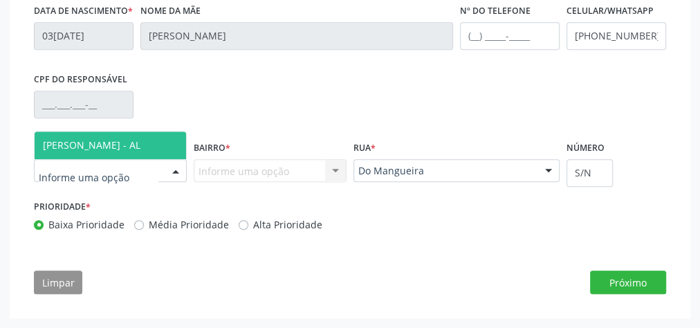
click at [127, 141] on span "[PERSON_NAME] - AL" at bounding box center [91, 144] width 97 height 13
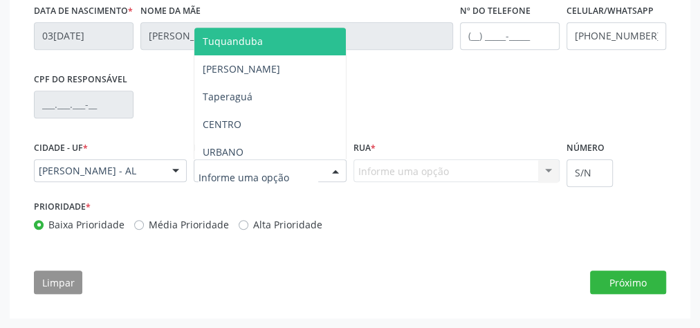
click at [330, 167] on div at bounding box center [335, 172] width 21 height 24
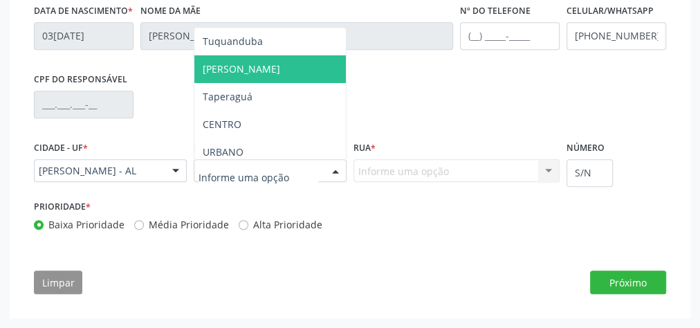
click at [282, 72] on span "[PERSON_NAME]" at bounding box center [269, 69] width 151 height 28
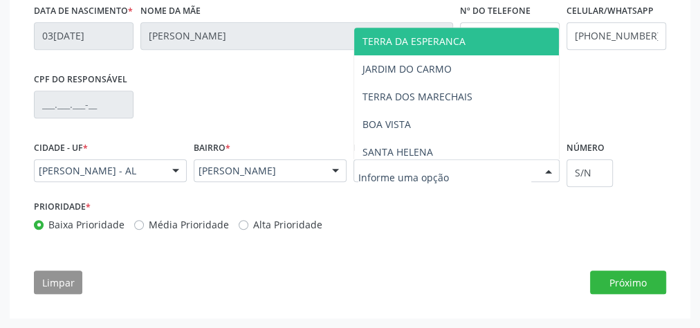
click at [400, 43] on span "TERRA DA ESPERANCA" at bounding box center [413, 41] width 103 height 13
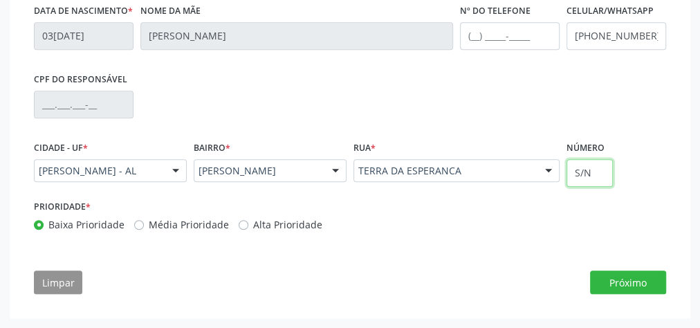
drag, startPoint x: 600, startPoint y: 172, endPoint x: 568, endPoint y: 176, distance: 32.1
click at [568, 176] on input "S/N" at bounding box center [589, 173] width 46 height 28
click at [547, 224] on div "Prioridade * Baixa Prioridade Média Prioridade Alta Prioridade" at bounding box center [349, 219] width 639 height 46
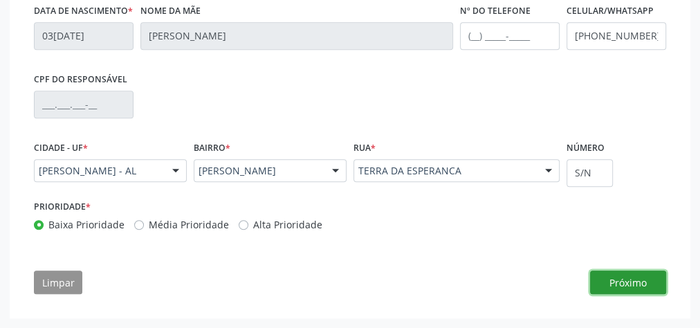
click at [637, 284] on button "Próximo" at bounding box center [628, 282] width 76 height 24
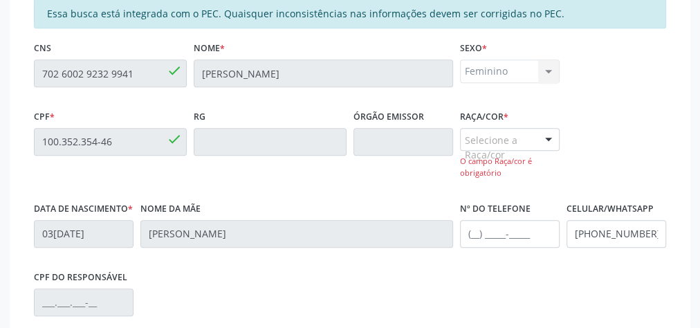
scroll to position [326, 0]
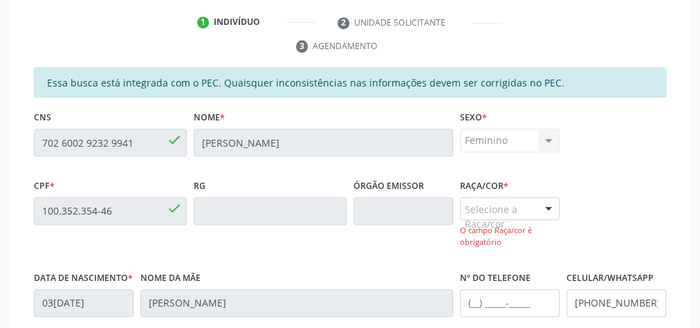
click at [550, 207] on div at bounding box center [548, 210] width 21 height 24
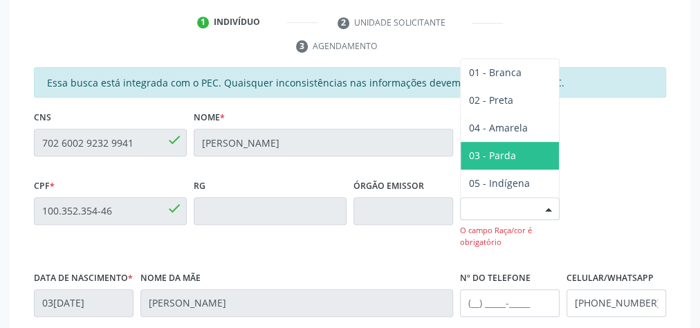
click at [526, 147] on span "03 - Parda" at bounding box center [509, 156] width 98 height 28
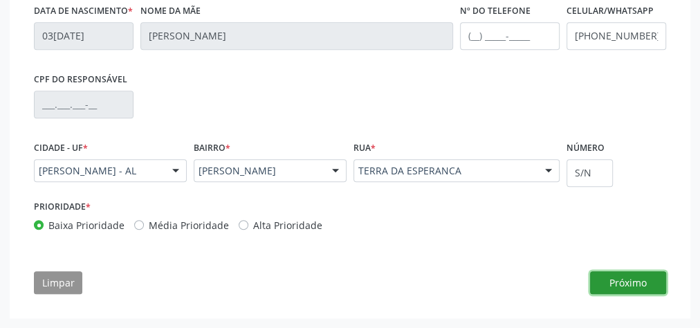
click at [634, 289] on button "Próximo" at bounding box center [628, 283] width 76 height 24
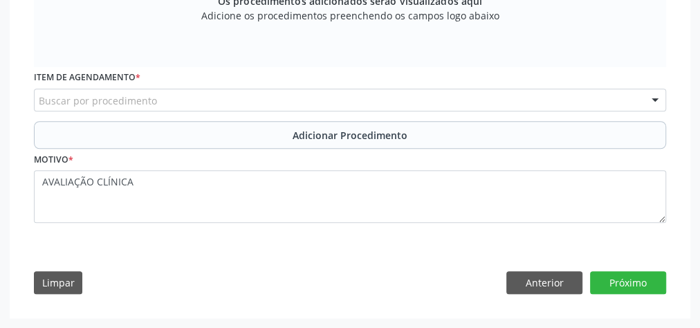
scroll to position [538, 0]
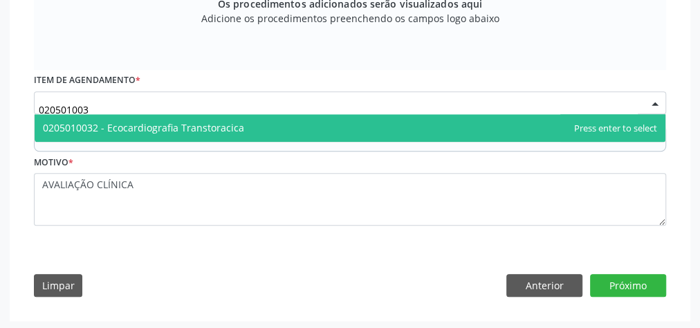
type input "0205010032"
click at [131, 124] on span "0205010032 - Ecocardiografia Transtoracica" at bounding box center [143, 127] width 201 height 13
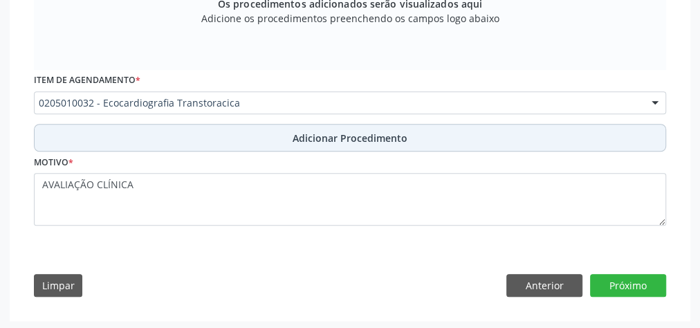
click at [133, 136] on button "Adicionar Procedimento" at bounding box center [350, 138] width 632 height 28
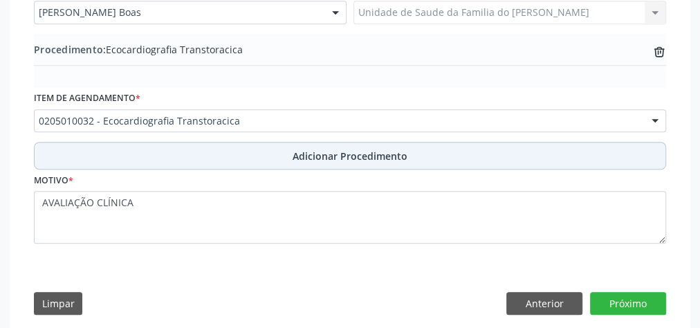
scroll to position [485, 0]
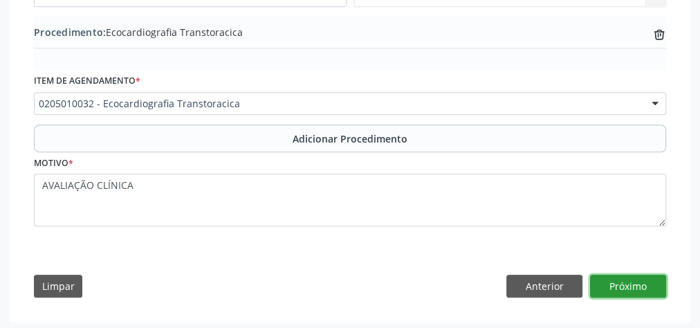
click at [605, 285] on button "Próximo" at bounding box center [628, 286] width 76 height 24
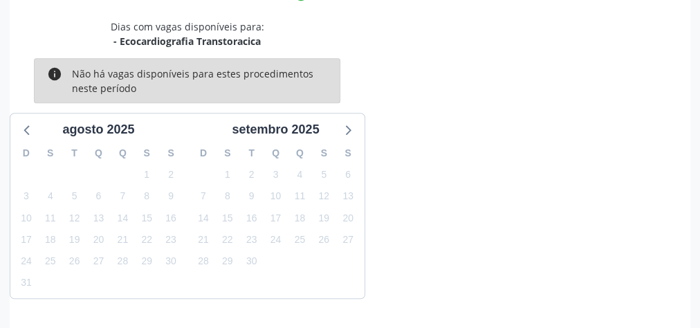
scroll to position [431, 0]
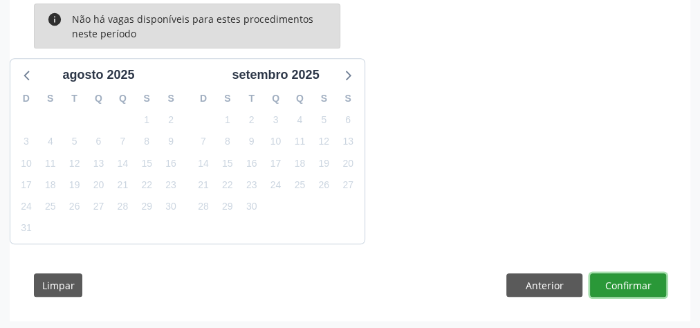
click at [605, 285] on button "Confirmar" at bounding box center [628, 285] width 76 height 24
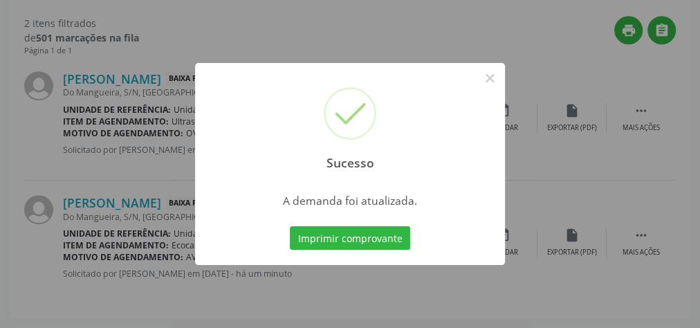
scroll to position [355, 0]
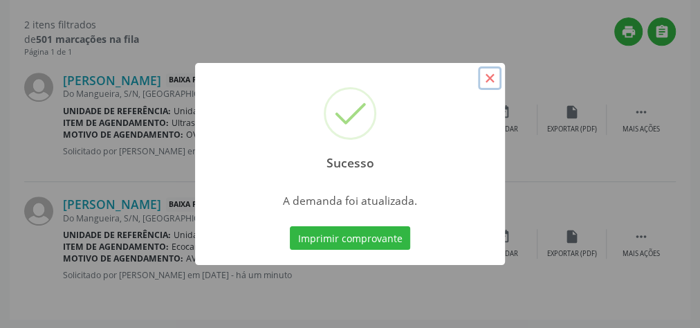
click at [487, 85] on button "×" at bounding box center [490, 78] width 24 height 24
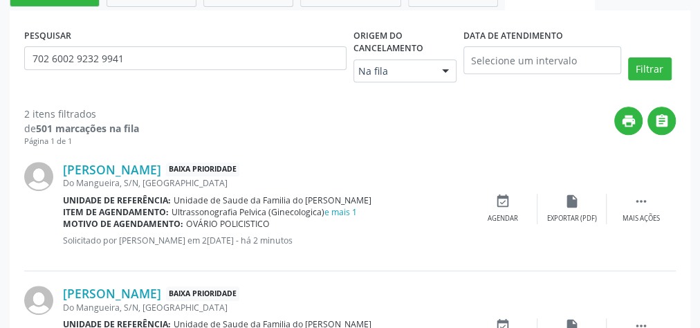
scroll to position [189, 0]
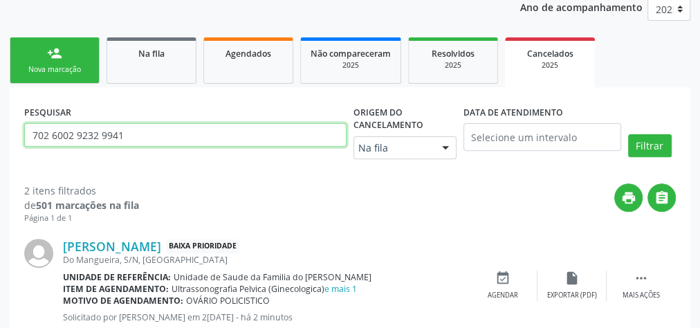
drag, startPoint x: 124, startPoint y: 131, endPoint x: 0, endPoint y: 108, distance: 126.0
click at [0, 108] on div "Acompanhamento Acompanhe a situação das marcações correntes e finalizadas Relat…" at bounding box center [350, 201] width 700 height 588
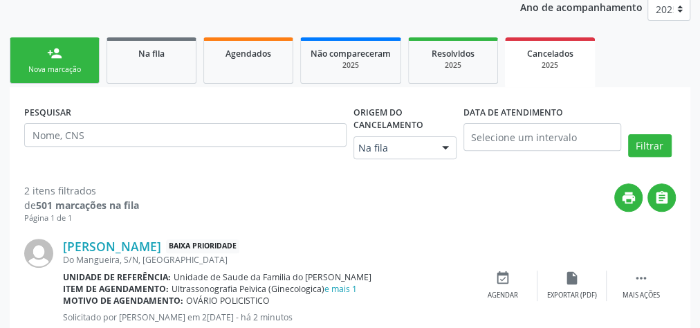
click at [51, 64] on div "Nova marcação" at bounding box center [54, 69] width 69 height 10
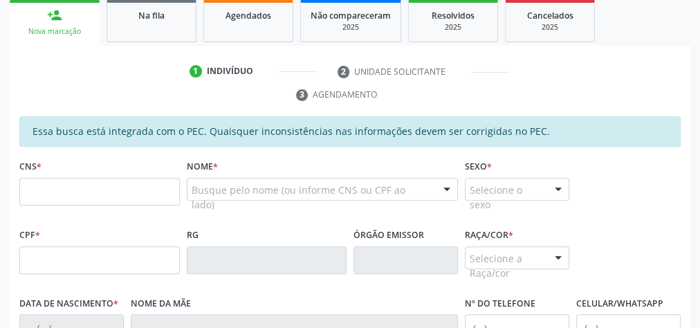
scroll to position [244, 0]
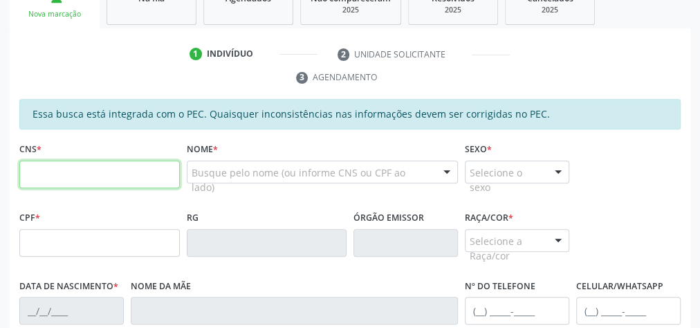
click at [52, 180] on input "text" at bounding box center [99, 174] width 160 height 28
paste input "708 1045 9819 4234"
type input "708 1045 9819 4234"
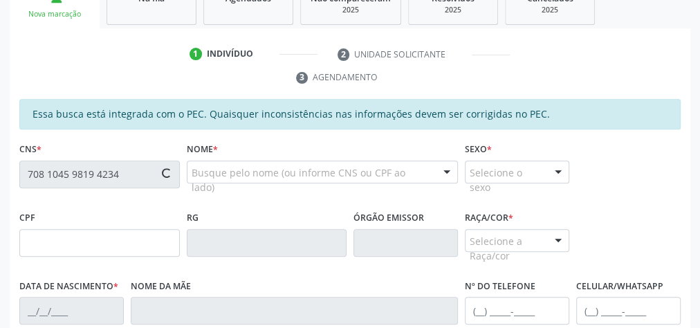
type input "148.596.824-08"
type input "[DATE]"
type input "[PERSON_NAME]"
type input "[PHONE_NUMBER]"
type input "10"
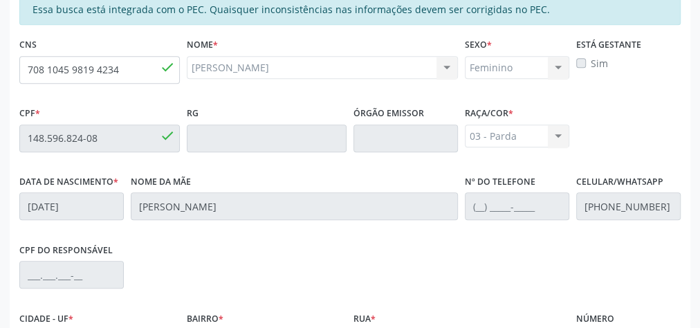
scroll to position [501, 0]
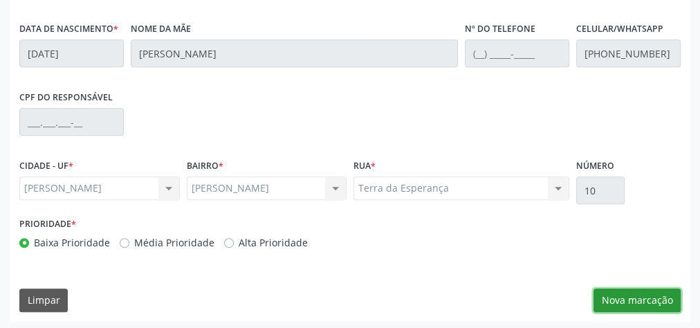
click at [649, 297] on button "Nova marcação" at bounding box center [636, 300] width 87 height 24
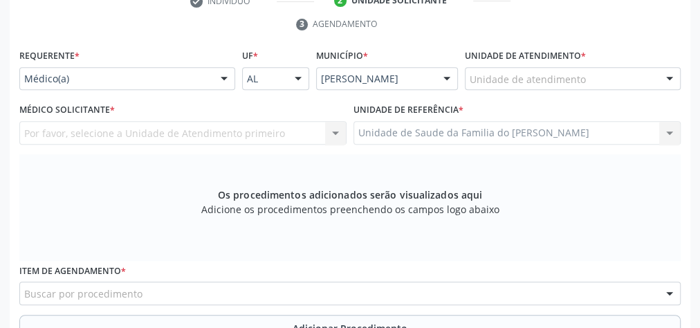
scroll to position [280, 0]
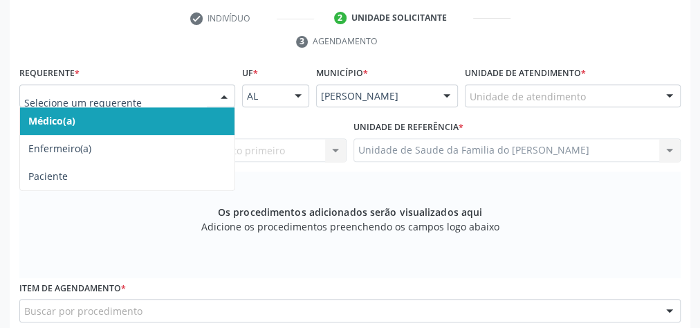
click at [214, 90] on div at bounding box center [224, 97] width 21 height 24
click at [187, 120] on span "Médico(a)" at bounding box center [127, 121] width 214 height 28
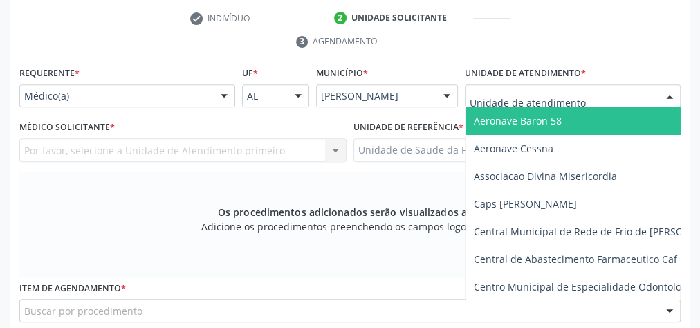
click at [577, 95] on input "text" at bounding box center [560, 103] width 183 height 28
type input "J"
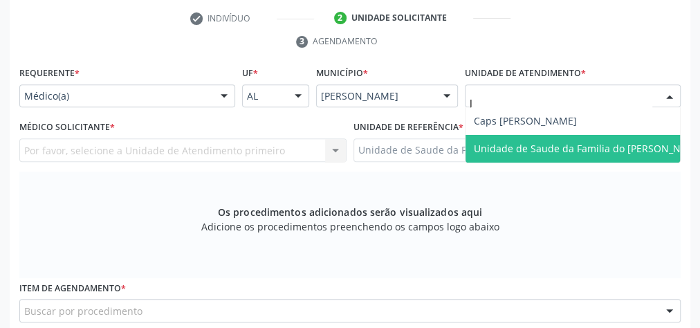
click at [577, 147] on span "Unidade de Saude da Familia do [PERSON_NAME]" at bounding box center [589, 148] width 231 height 13
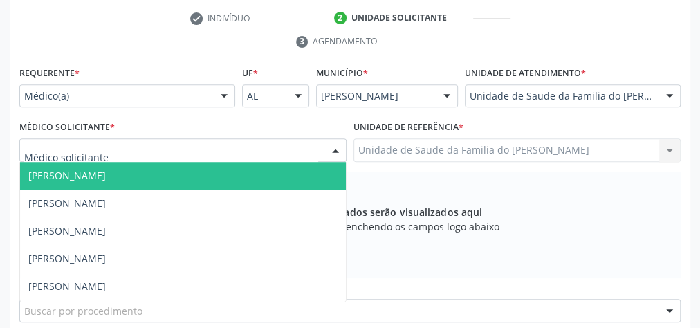
click at [326, 149] on div at bounding box center [335, 151] width 21 height 24
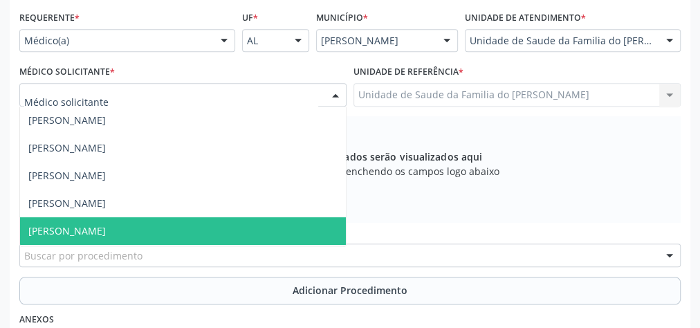
scroll to position [55, 0]
click at [212, 225] on span "[PERSON_NAME] Boas" at bounding box center [183, 231] width 326 height 28
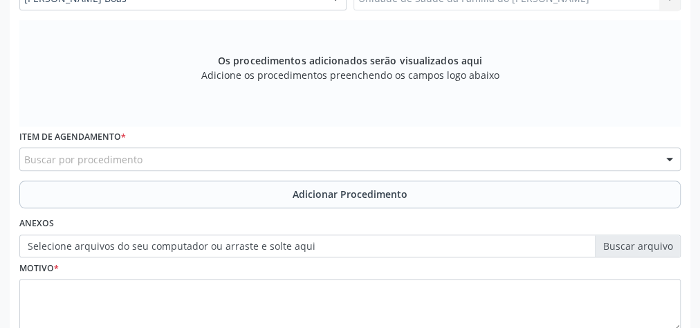
scroll to position [446, 0]
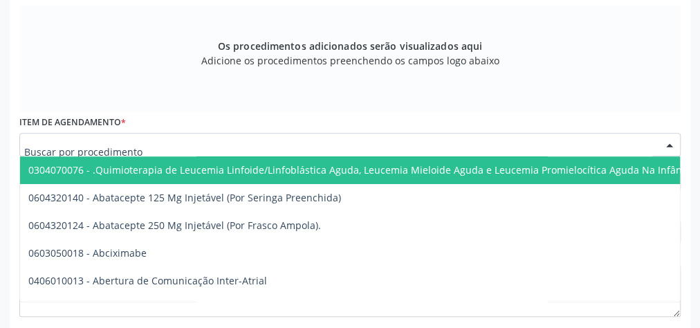
click at [247, 142] on div at bounding box center [349, 145] width 661 height 24
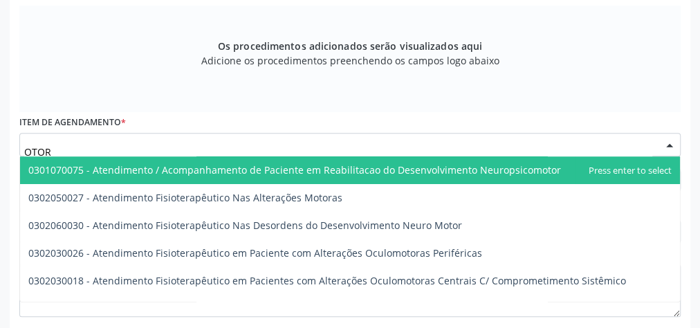
type input "OTORR"
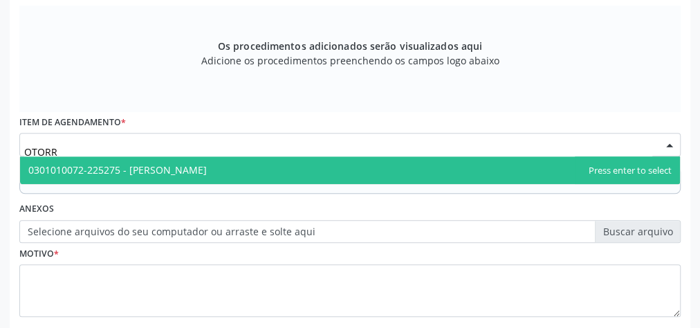
click at [207, 170] on span "0301010072-225275 - [PERSON_NAME]" at bounding box center [117, 169] width 178 height 13
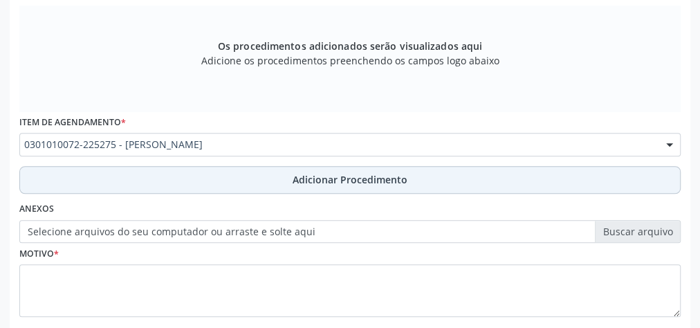
click at [232, 181] on button "Adicionar Procedimento" at bounding box center [349, 180] width 661 height 28
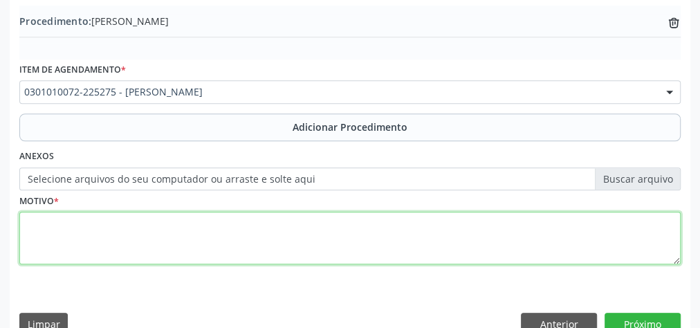
click at [197, 227] on textarea at bounding box center [349, 238] width 661 height 53
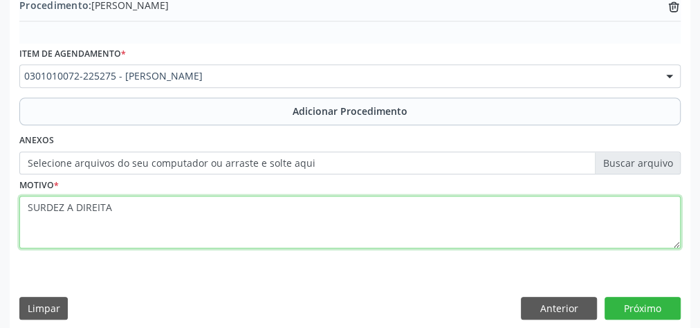
scroll to position [470, 0]
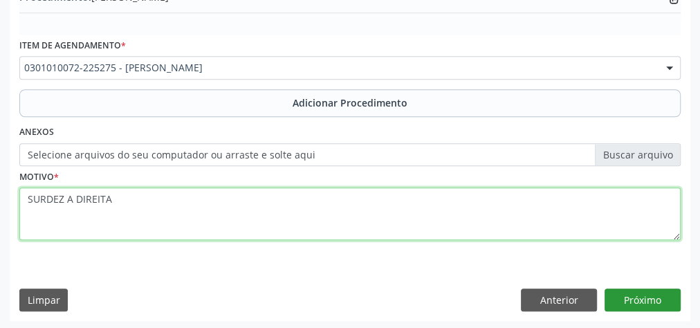
type textarea "SURDEZ A DIREITA"
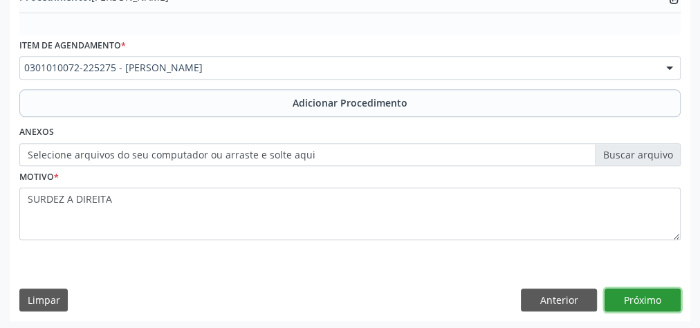
click at [633, 298] on button "Próximo" at bounding box center [642, 300] width 76 height 24
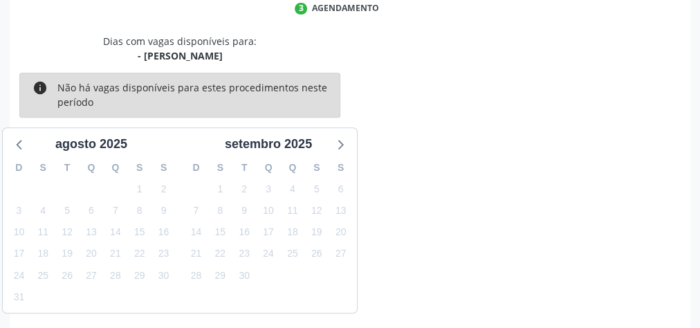
scroll to position [366, 0]
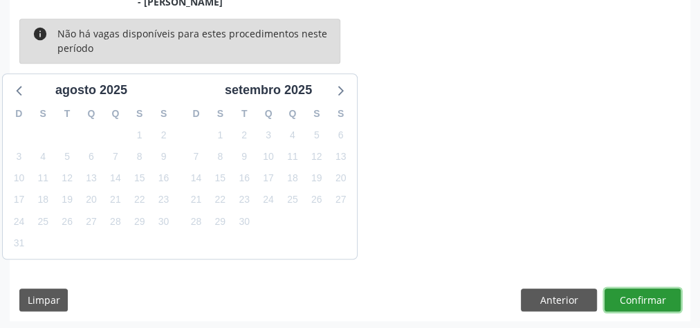
click at [629, 297] on button "Confirmar" at bounding box center [642, 300] width 76 height 24
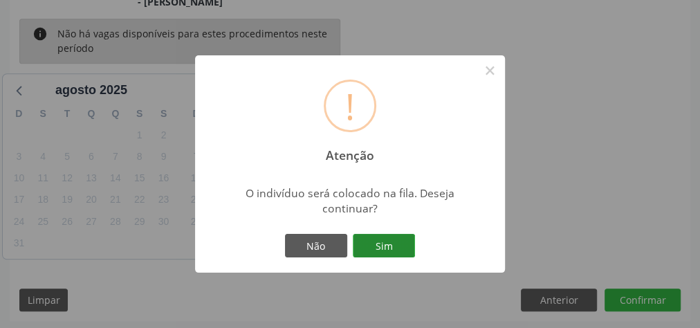
click at [399, 244] on button "Sim" at bounding box center [384, 246] width 62 height 24
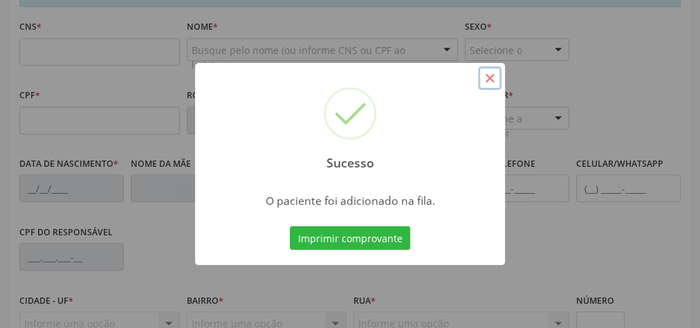
click at [487, 82] on button "×" at bounding box center [490, 78] width 24 height 24
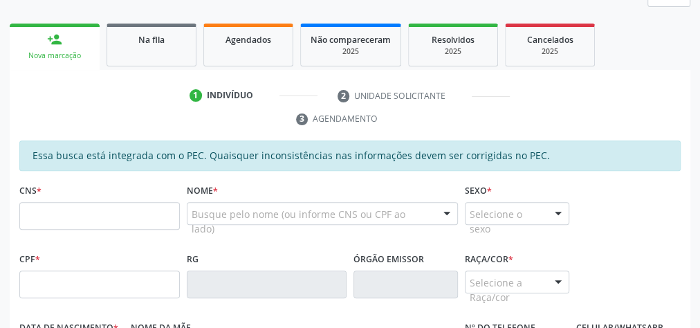
scroll to position [201, 0]
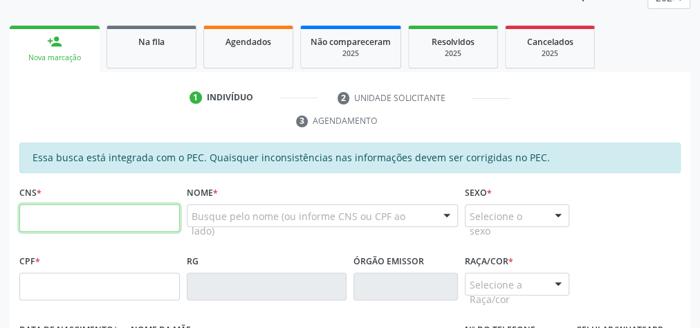
paste input "708 1045 9819 4234"
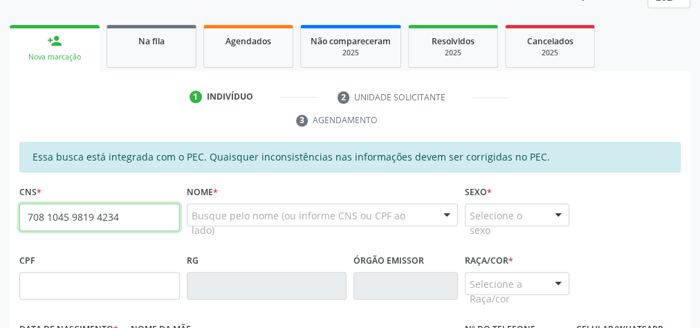
type input "708 1045 9819 4234"
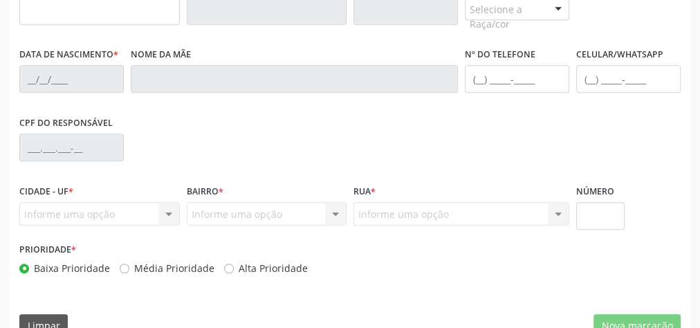
scroll to position [477, 0]
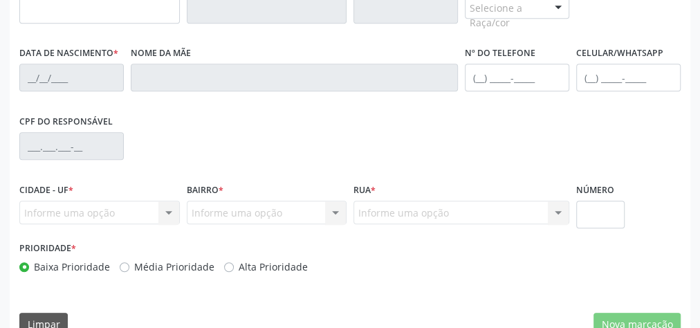
type input "148.596.824-08"
type input "[DATE]"
type input "[PERSON_NAME]"
type input "[PHONE_NUMBER]"
type input "10"
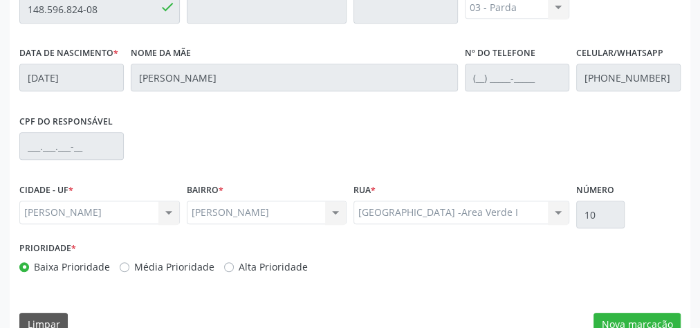
scroll to position [501, 0]
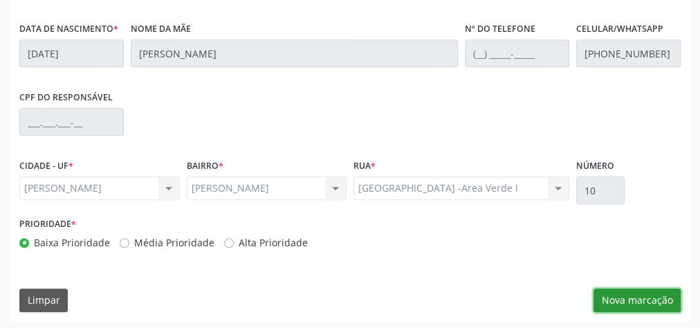
click at [628, 298] on button "Nova marcação" at bounding box center [636, 300] width 87 height 24
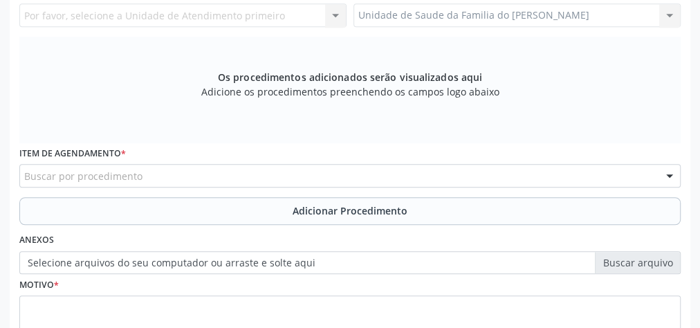
scroll to position [335, 0]
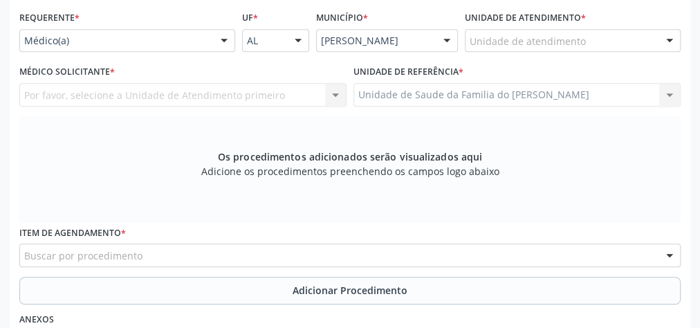
click at [216, 43] on div at bounding box center [224, 42] width 21 height 24
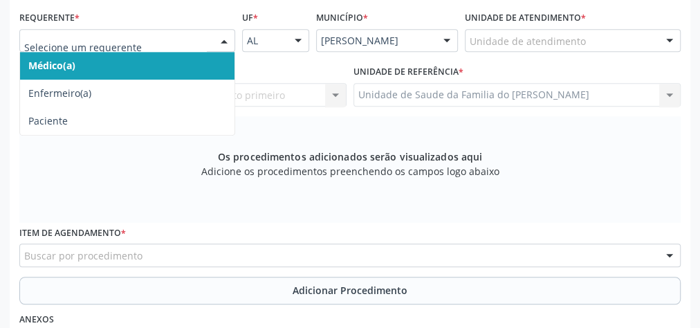
click at [178, 65] on span "Médico(a)" at bounding box center [127, 66] width 214 height 28
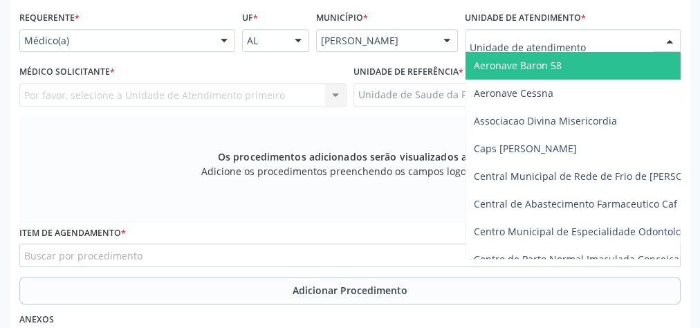
type input "J"
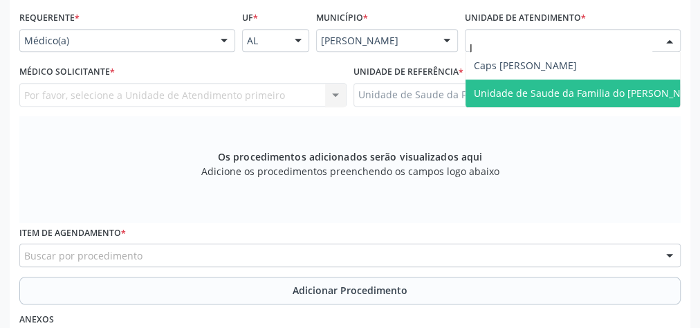
click at [561, 88] on span "Unidade de Saude da Familia do [PERSON_NAME]" at bounding box center [589, 92] width 231 height 13
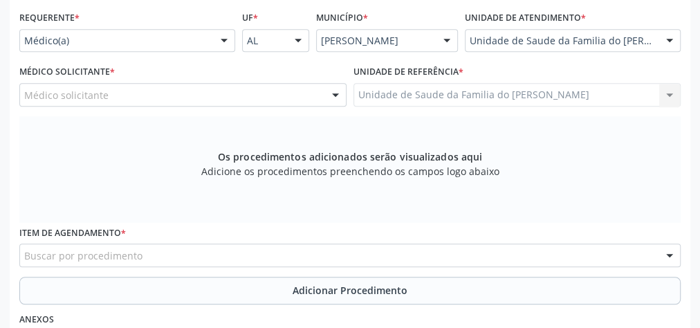
click at [335, 91] on div "Médico solicitante [PERSON_NAME] [PERSON_NAME] [PERSON_NAME] [PERSON_NAME] [PER…" at bounding box center [182, 95] width 327 height 24
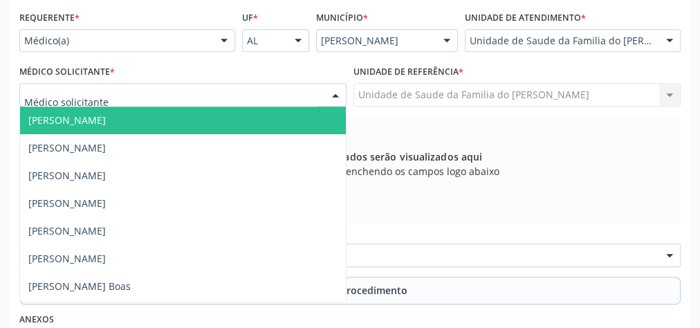
click at [335, 91] on div at bounding box center [335, 96] width 21 height 24
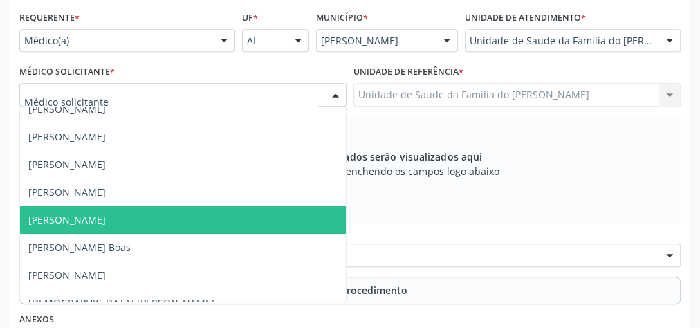
scroll to position [55, 0]
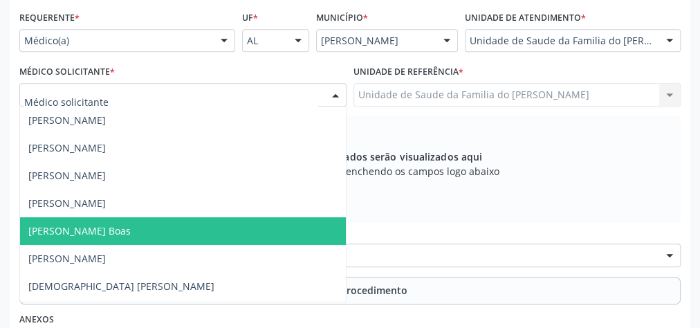
click at [229, 226] on span "[PERSON_NAME] Boas" at bounding box center [183, 231] width 326 height 28
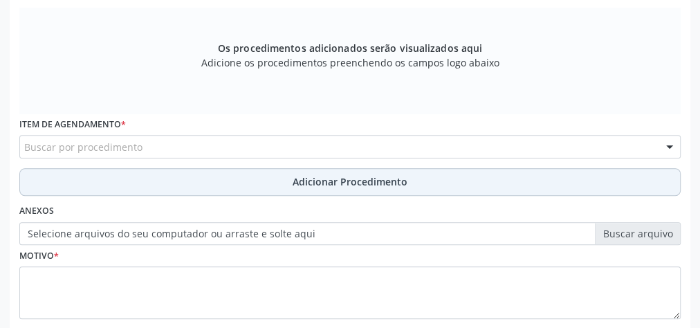
scroll to position [446, 0]
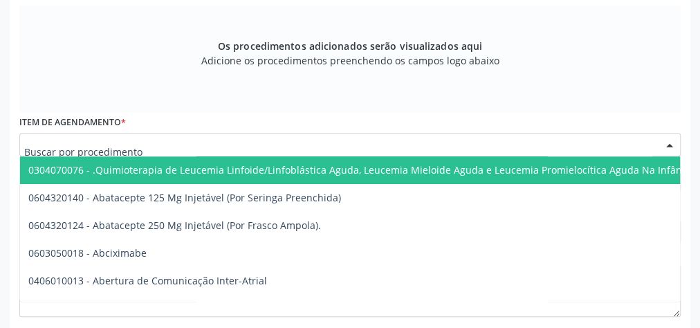
click at [230, 141] on div at bounding box center [349, 145] width 661 height 24
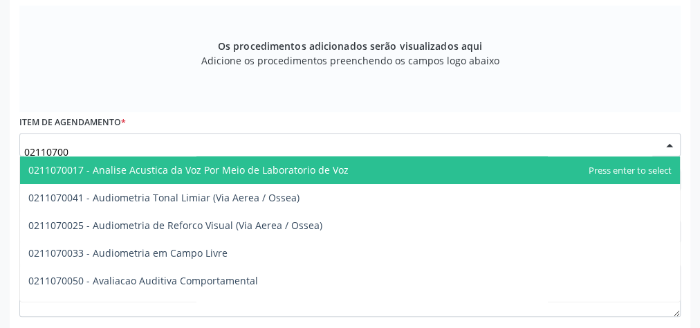
type input "021107003"
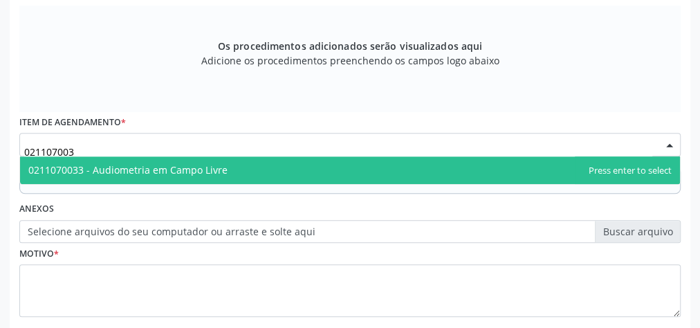
click at [231, 166] on span "0211070033 - Audiometria em Campo Livre" at bounding box center [350, 170] width 660 height 28
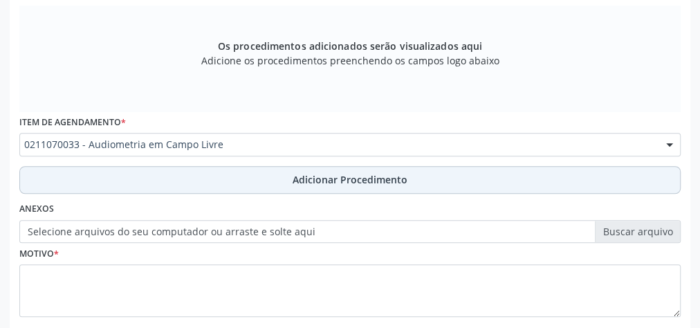
click at [231, 172] on button "Adicionar Procedimento" at bounding box center [349, 180] width 661 height 28
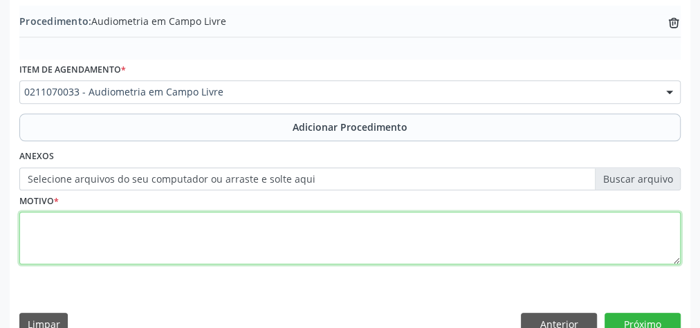
click at [216, 243] on textarea at bounding box center [349, 238] width 661 height 53
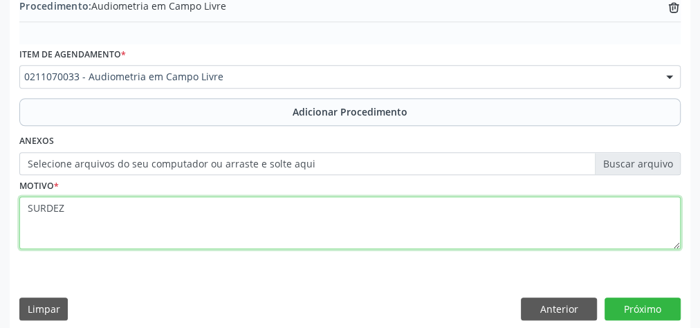
scroll to position [470, 0]
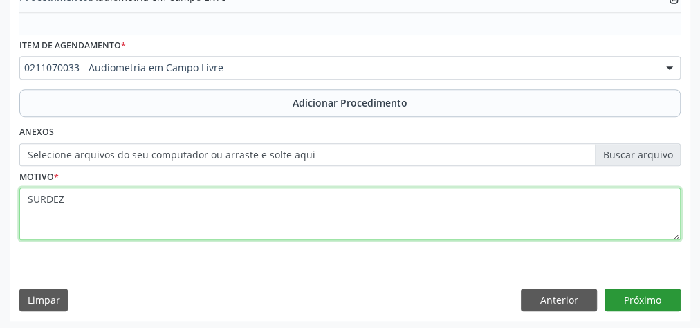
type textarea "SURDEZ"
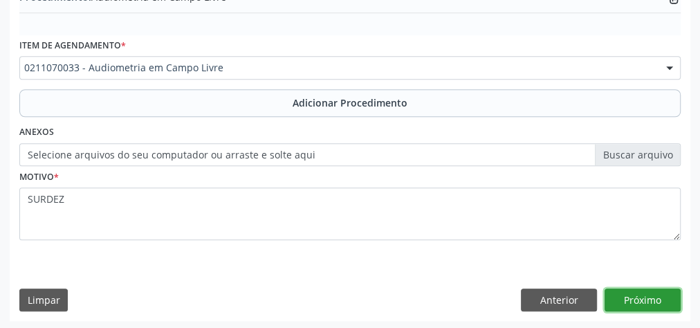
click at [637, 294] on button "Próximo" at bounding box center [642, 300] width 76 height 24
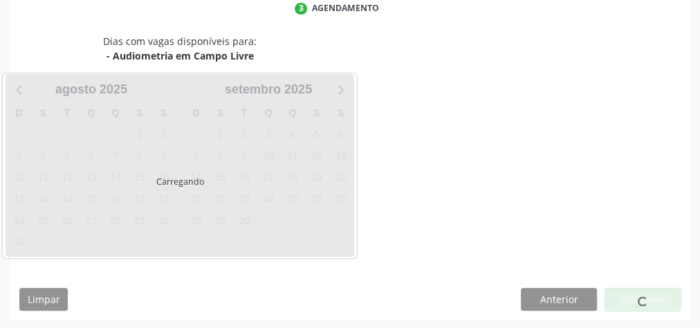
scroll to position [366, 0]
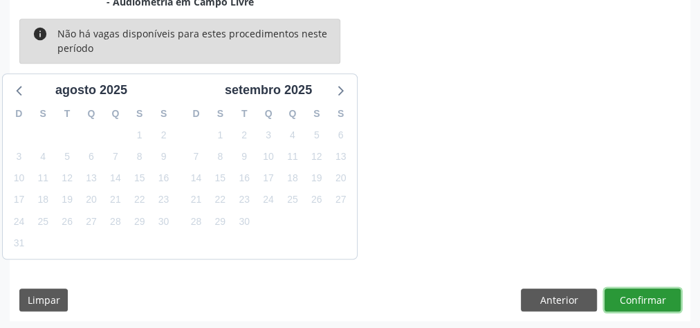
click at [638, 294] on button "Confirmar" at bounding box center [642, 300] width 76 height 24
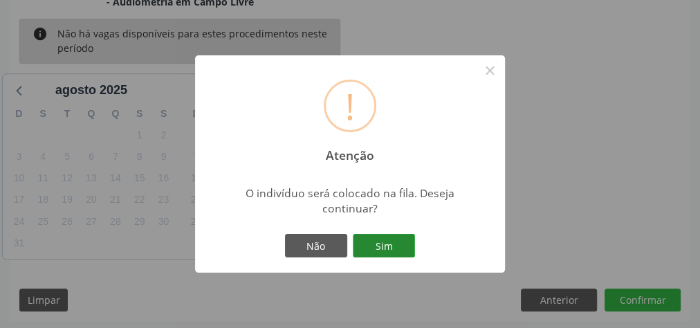
click at [382, 239] on button "Sim" at bounding box center [384, 246] width 62 height 24
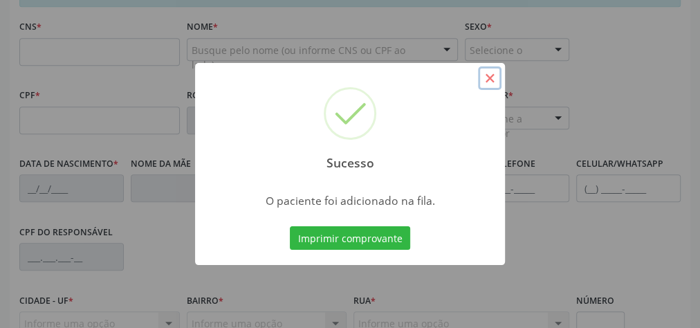
click at [496, 82] on button "×" at bounding box center [490, 78] width 24 height 24
